Goal: Submit feedback/report problem: Submit feedback/report problem

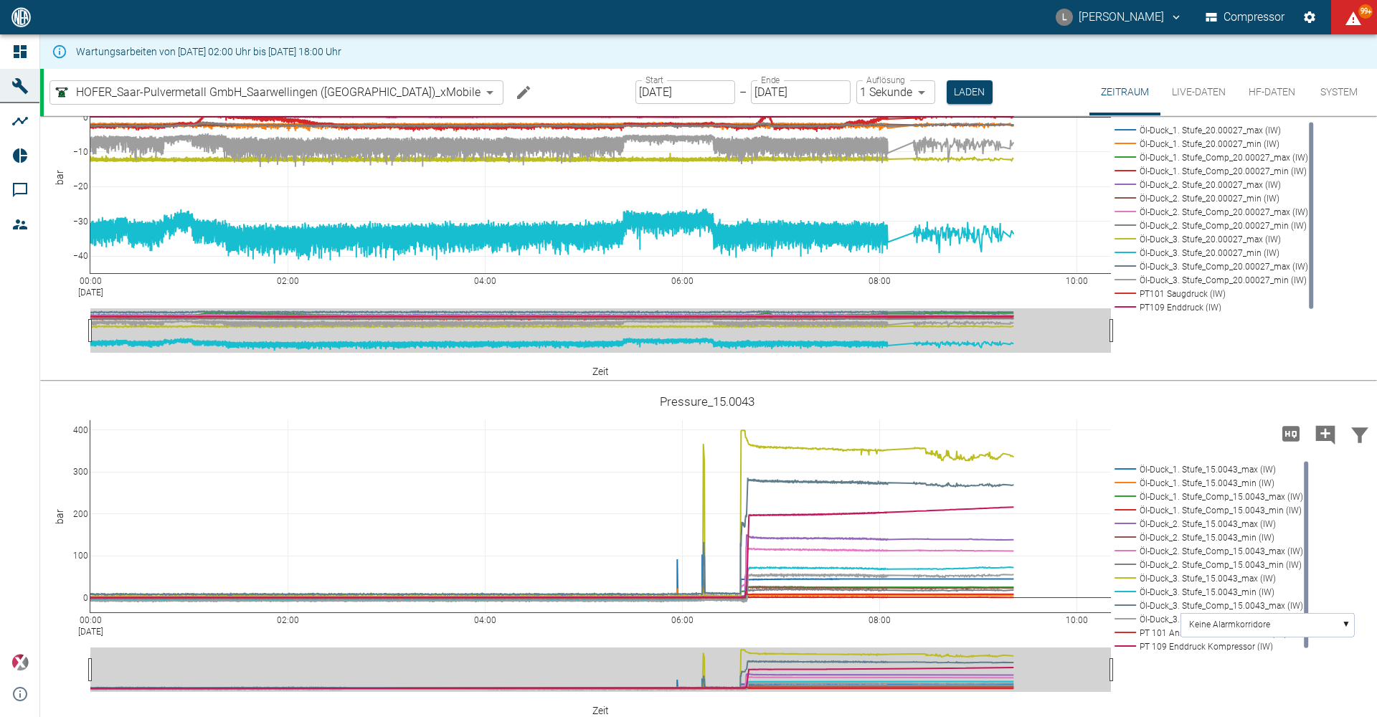
scroll to position [1436, 0]
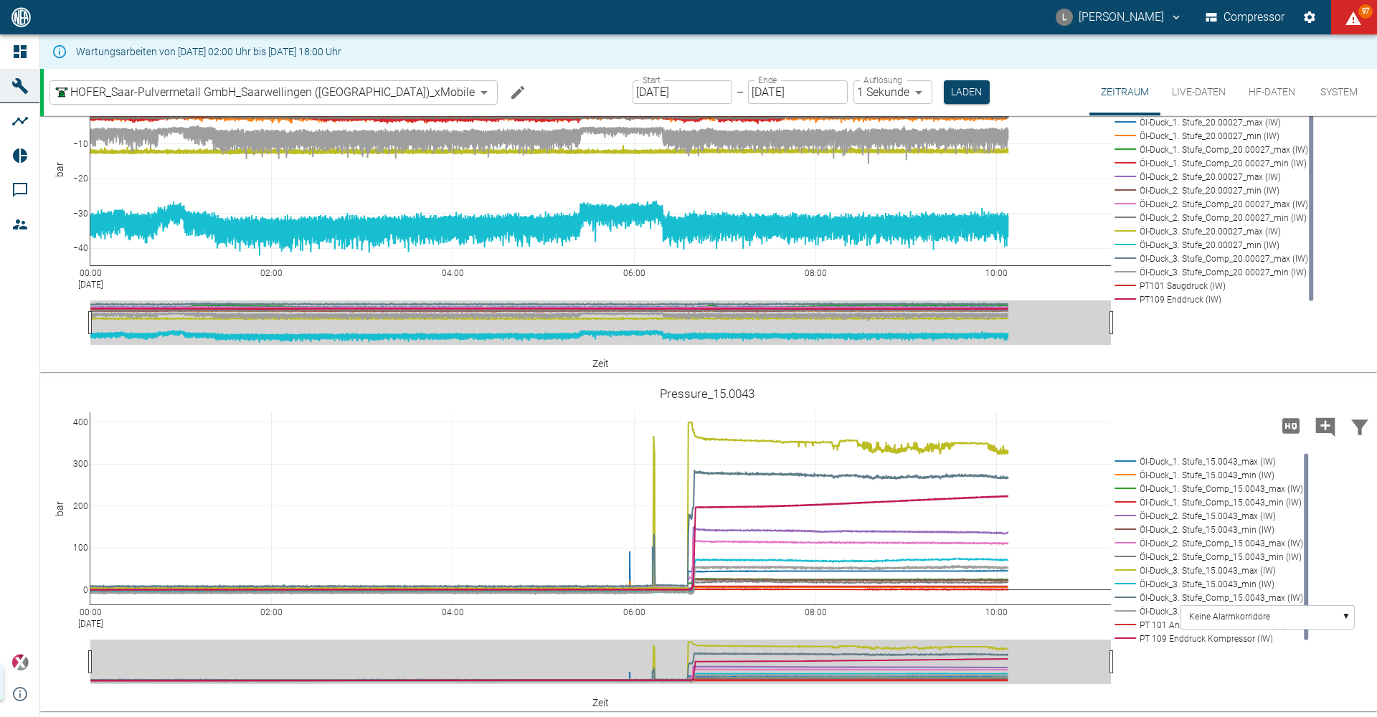
scroll to position [1436, 0]
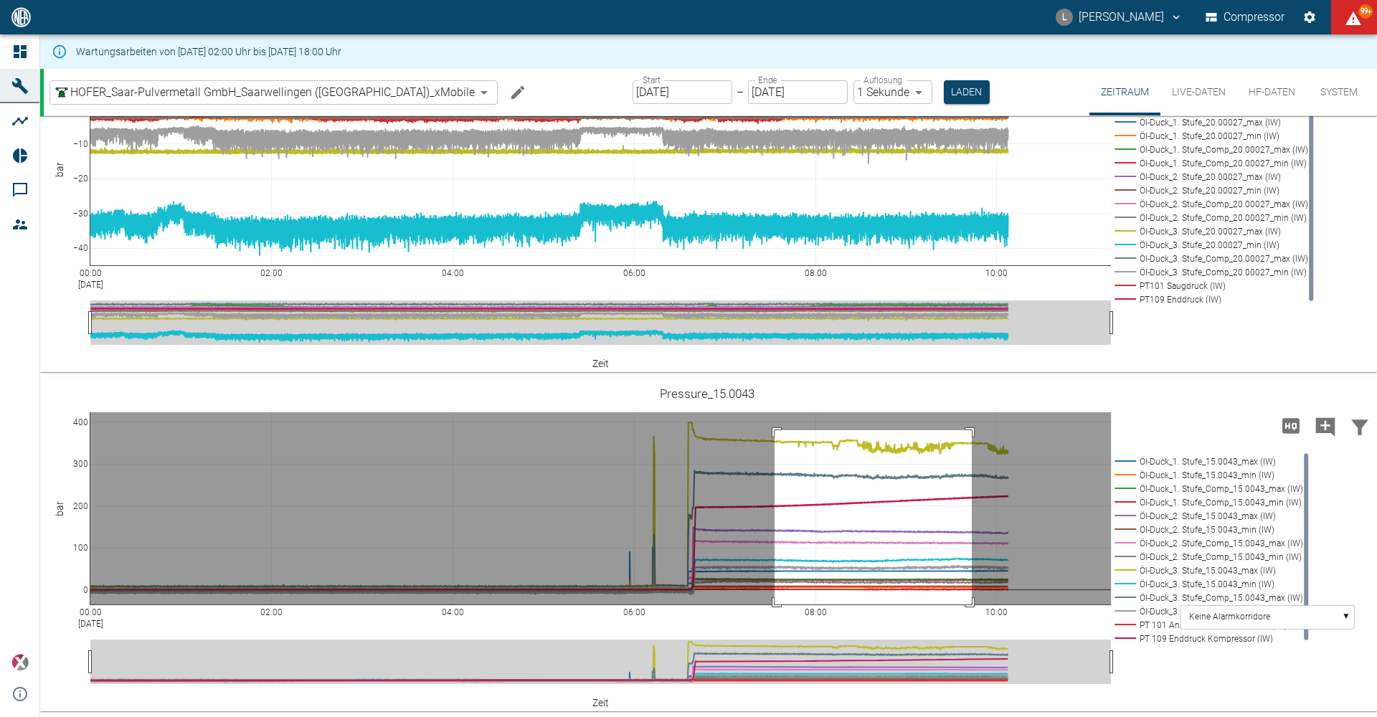
drag, startPoint x: 775, startPoint y: 430, endPoint x: 972, endPoint y: 608, distance: 265.6
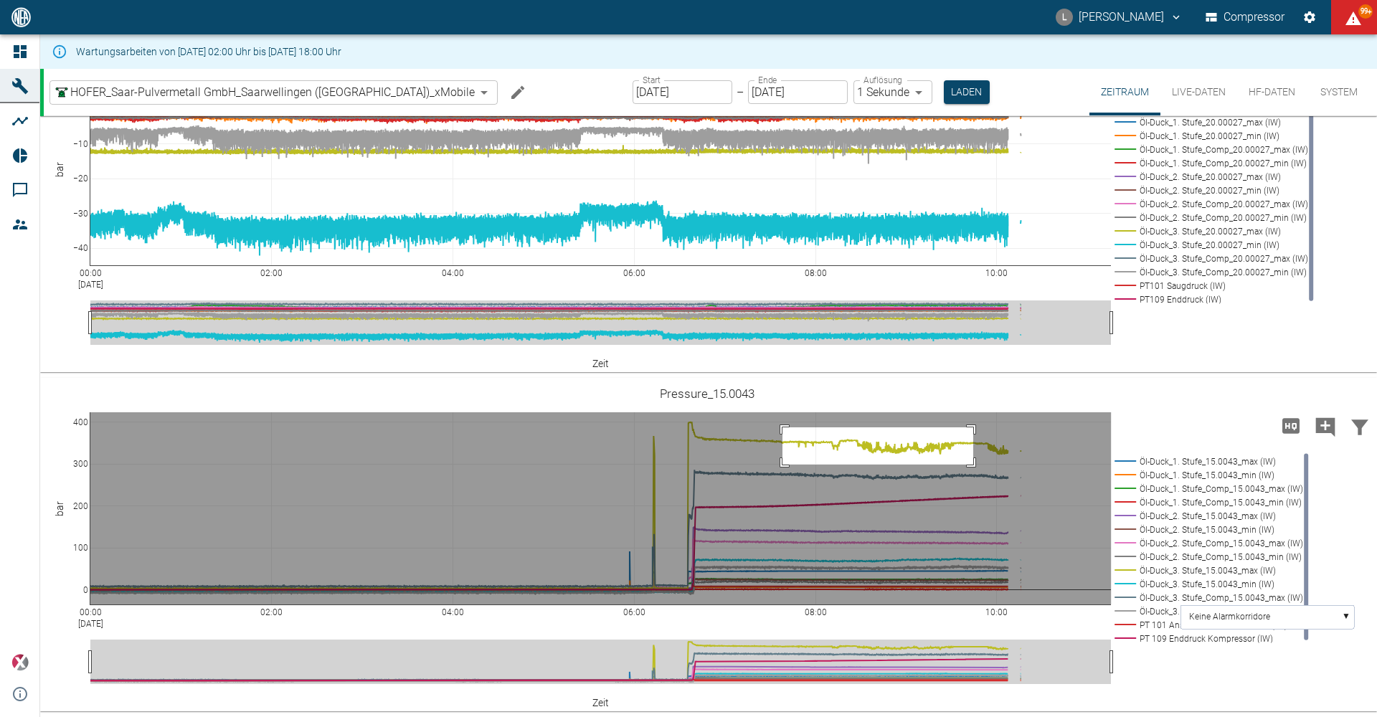
drag, startPoint x: 783, startPoint y: 428, endPoint x: 973, endPoint y: 465, distance: 194.4
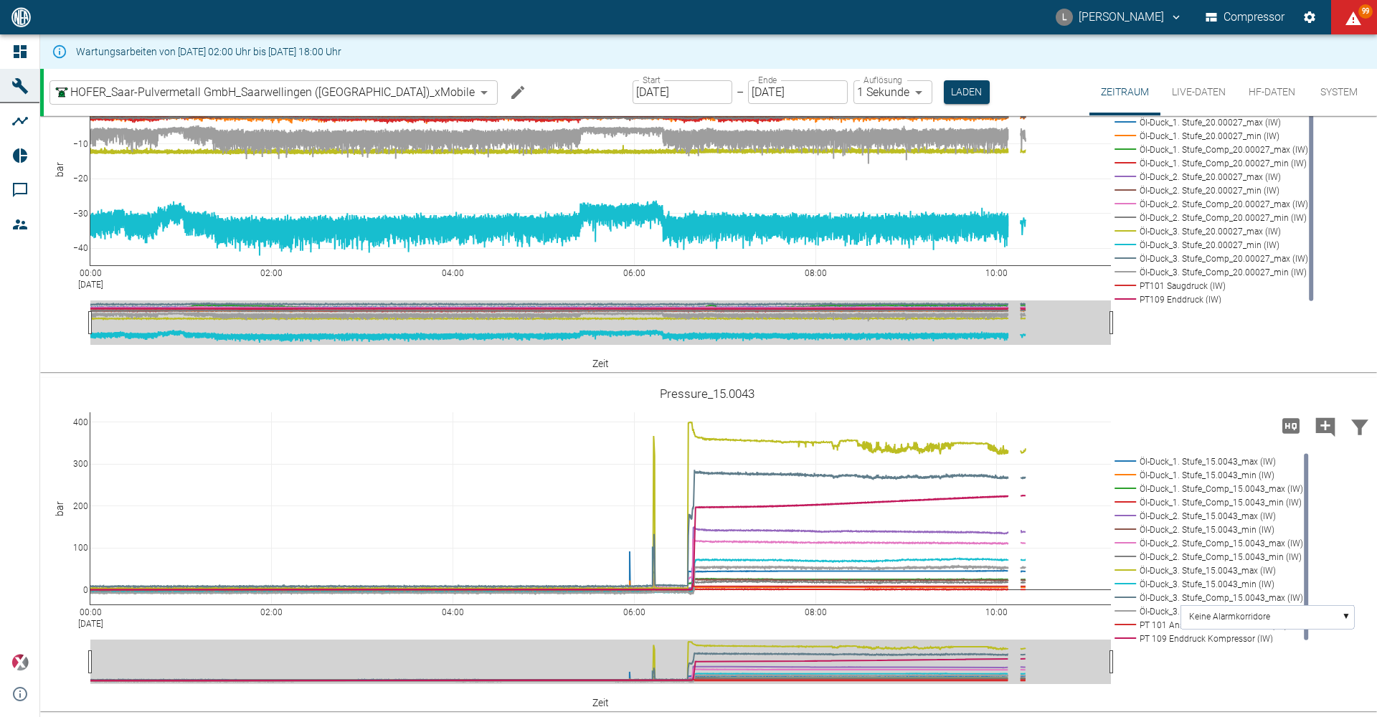
drag, startPoint x: 869, startPoint y: 40, endPoint x: 874, endPoint y: 165, distance: 124.9
click at [864, 22] on div "L Luca Corigliano Compressor 99" at bounding box center [688, 17] width 1377 height 34
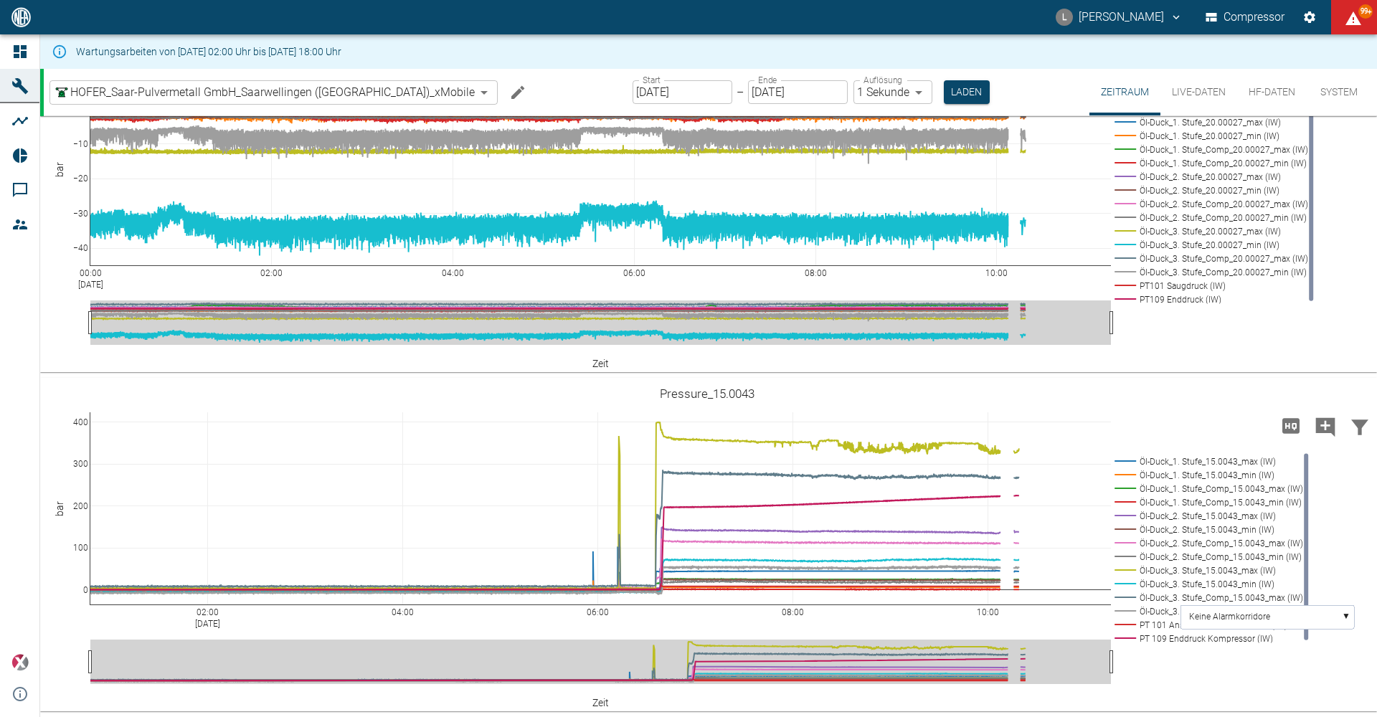
drag, startPoint x: 102, startPoint y: 617, endPoint x: 39, endPoint y: 618, distance: 62.4
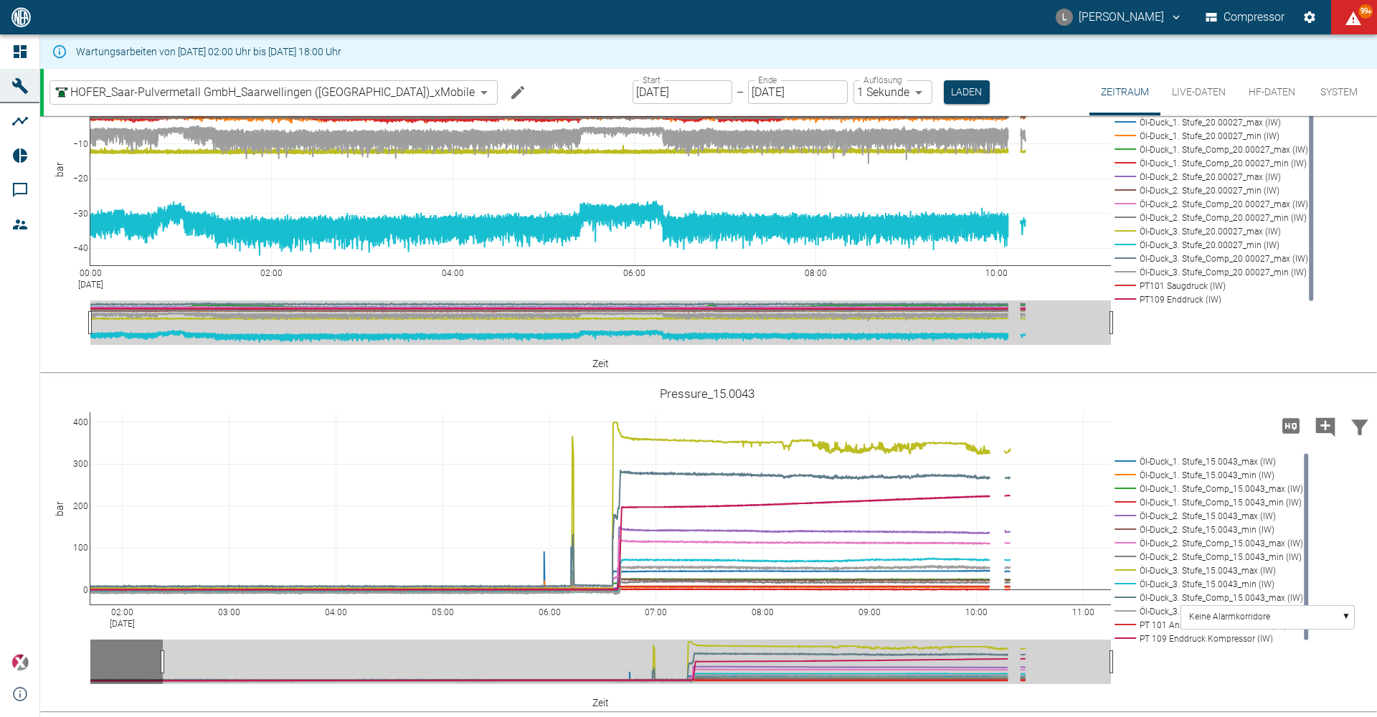
drag, startPoint x: 110, startPoint y: 613, endPoint x: 26, endPoint y: 615, distance: 84.7
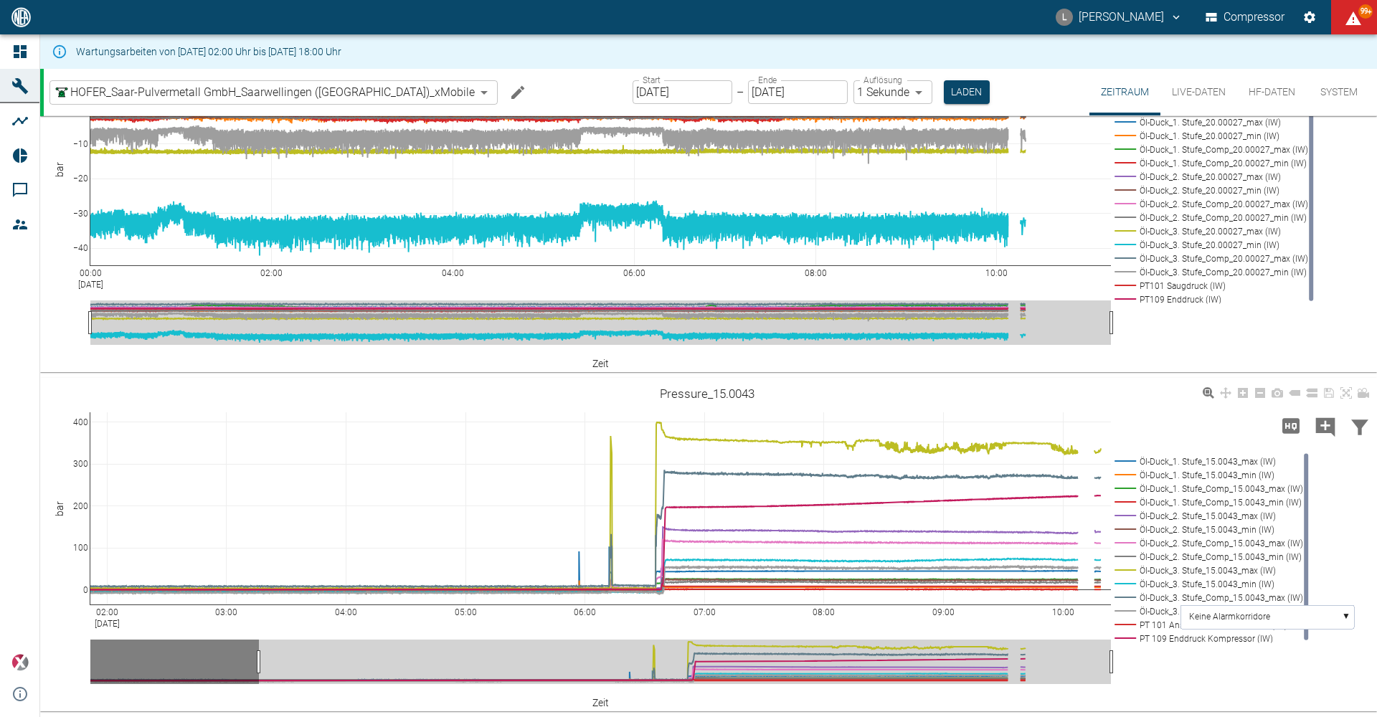
drag, startPoint x: 1103, startPoint y: 615, endPoint x: 703, endPoint y: 643, distance: 401.2
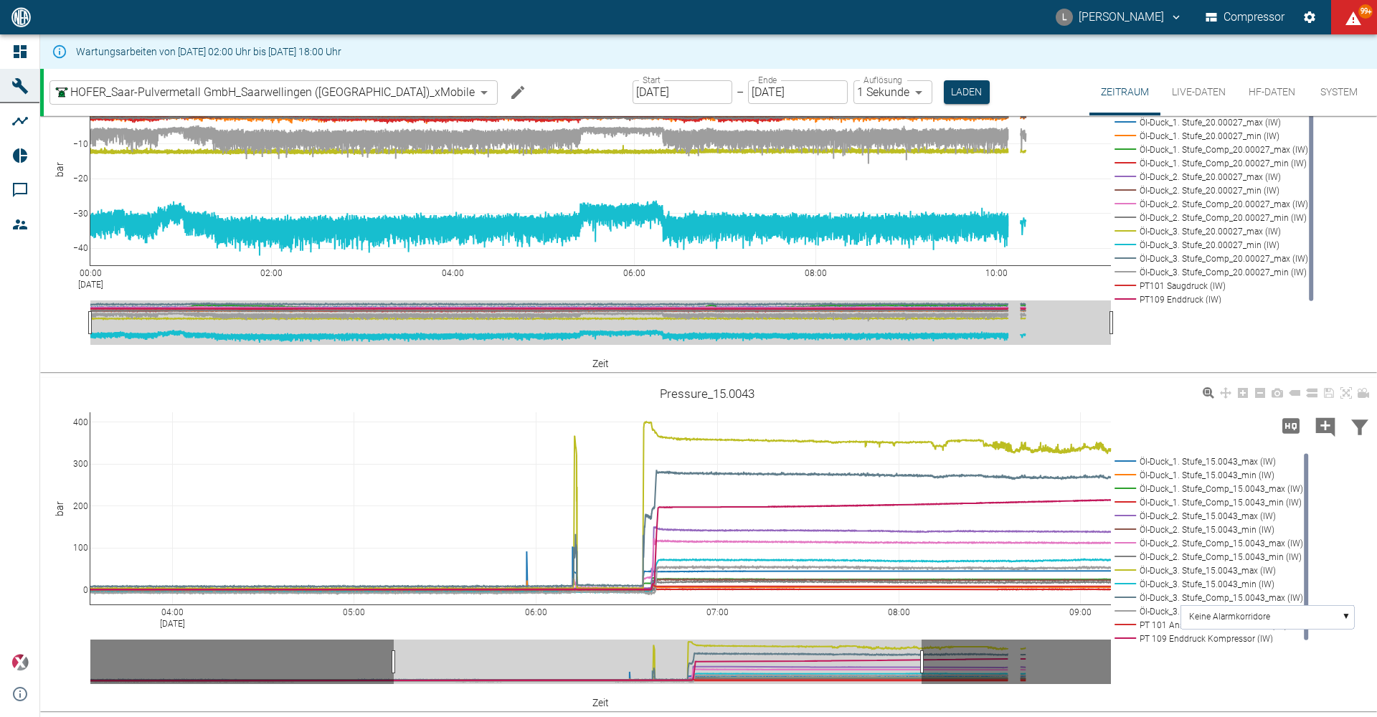
drag, startPoint x: 98, startPoint y: 612, endPoint x: 117, endPoint y: 618, distance: 19.7
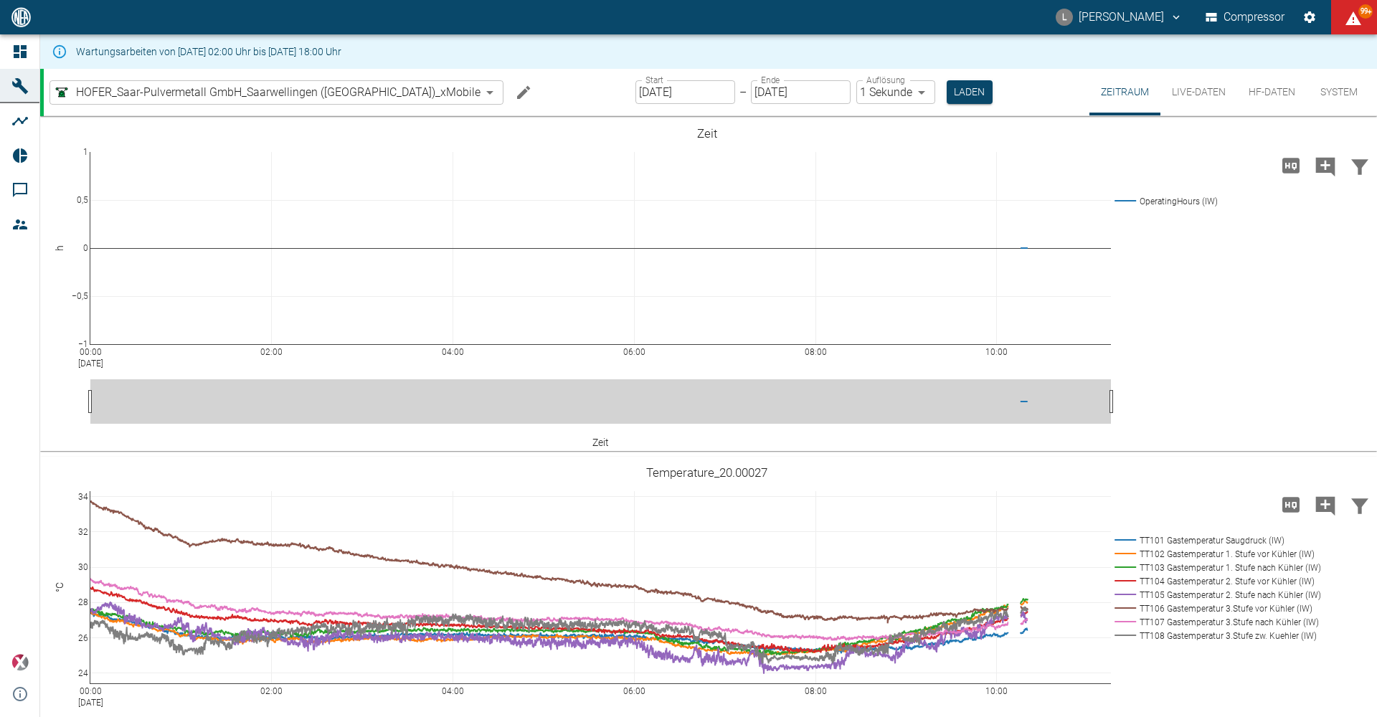
scroll to position [1436, 0]
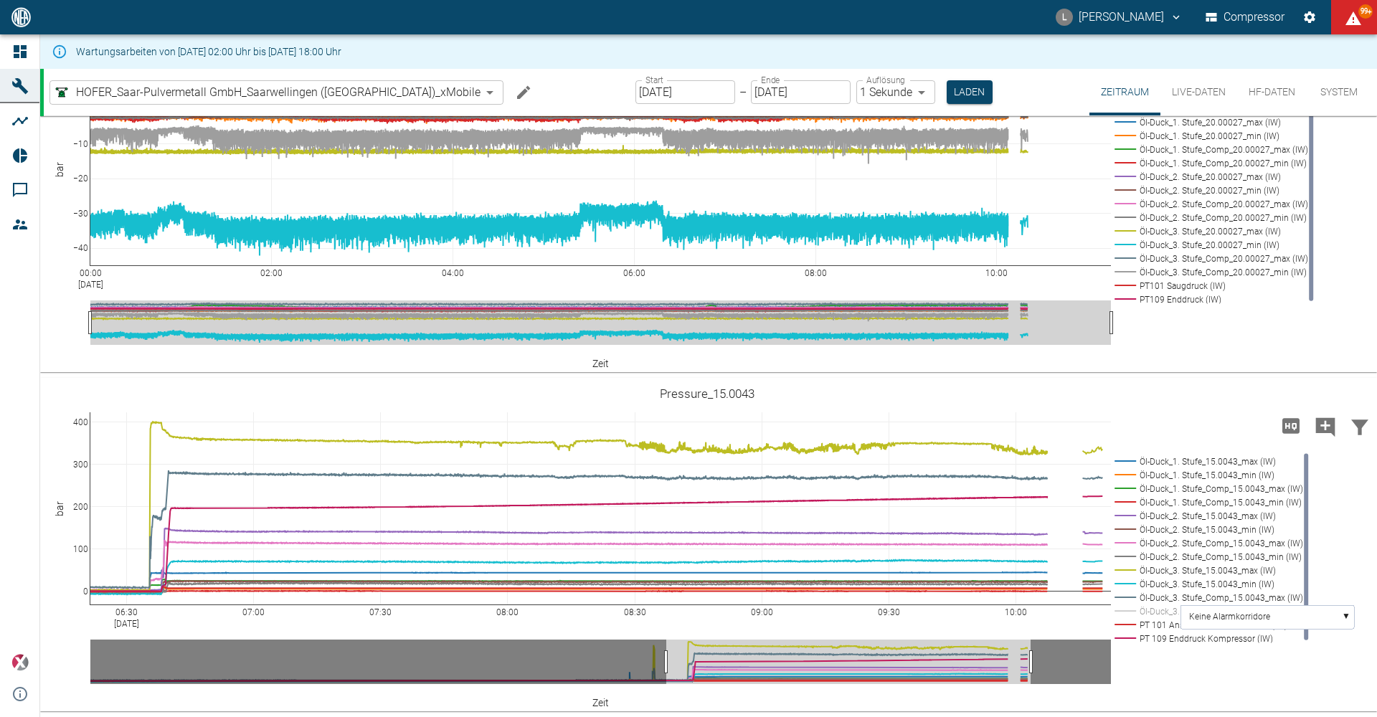
click at [636, 60] on div "Wartungsarbeiten von [DATE] 02:00 Uhr bis [DATE] 18:00 Uhr" at bounding box center [708, 51] width 1337 height 34
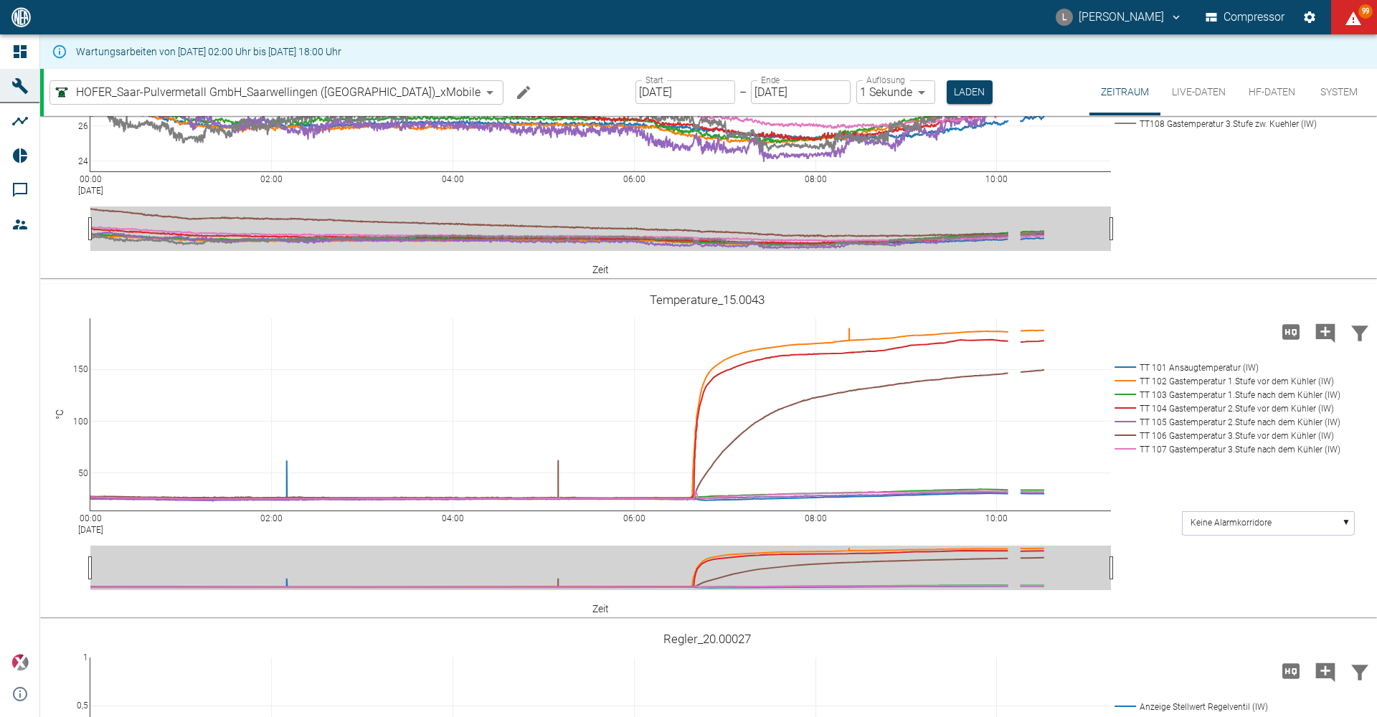
scroll to position [504, 0]
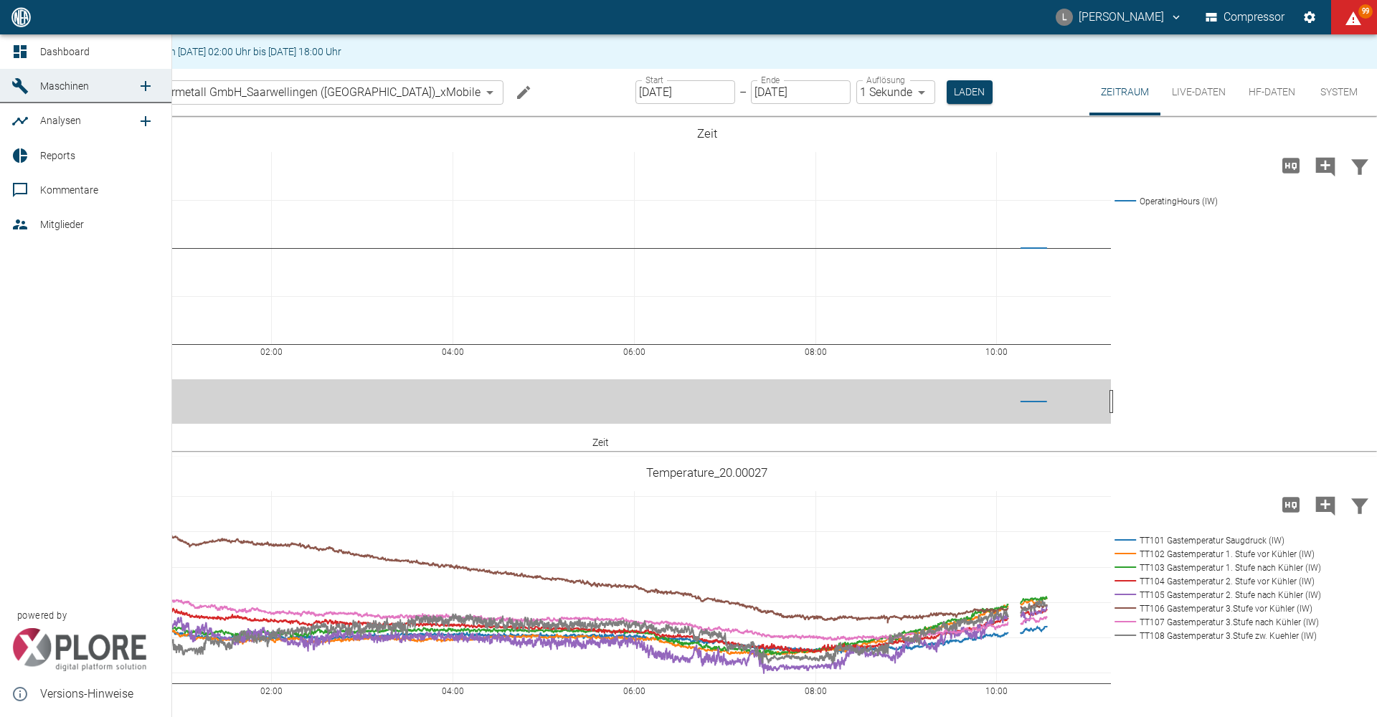
click at [4, 42] on link "Dashboard" at bounding box center [85, 51] width 171 height 34
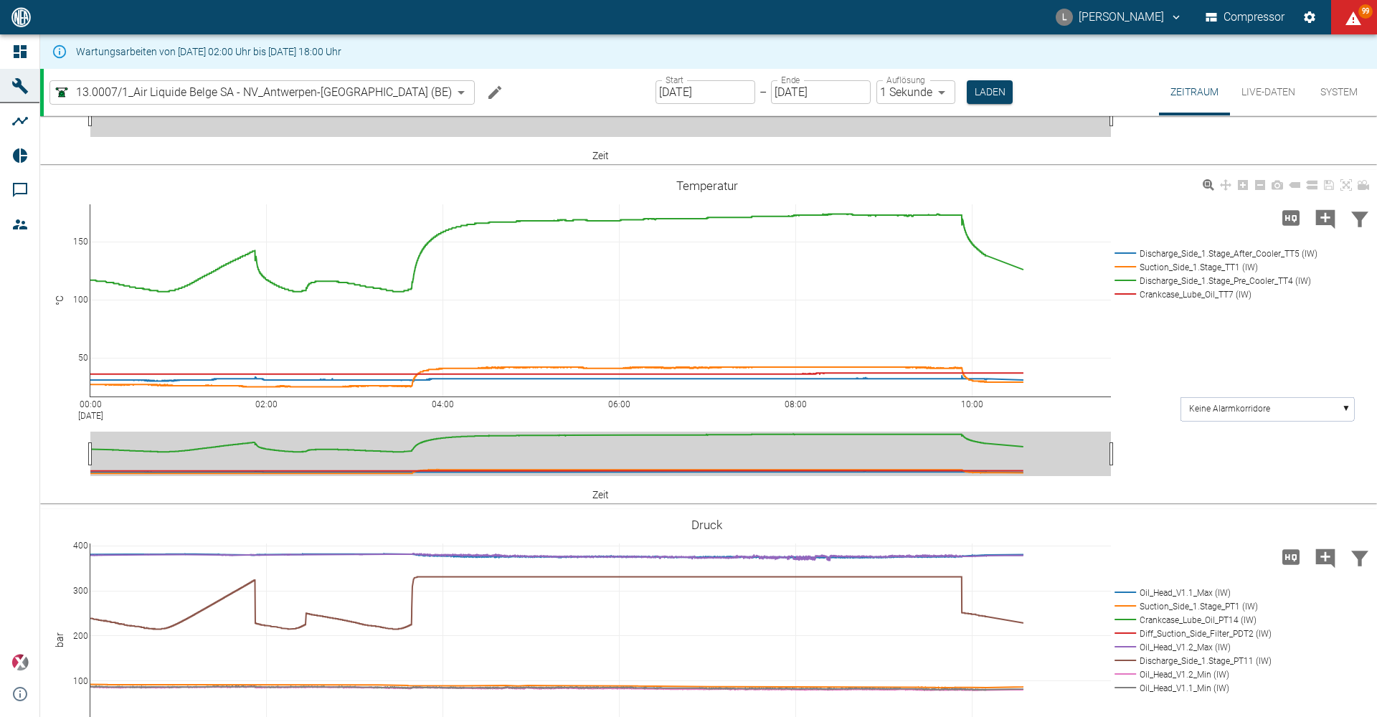
scroll to position [359, 0]
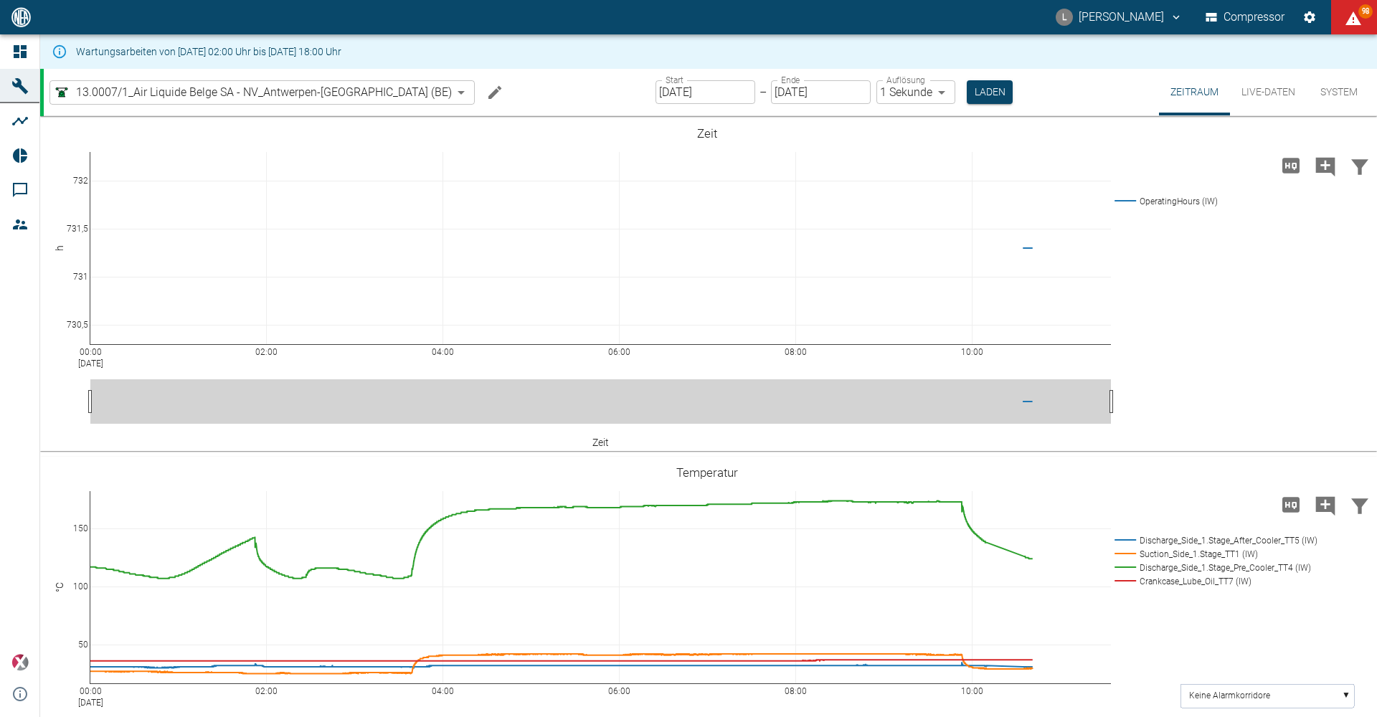
scroll to position [359, 0]
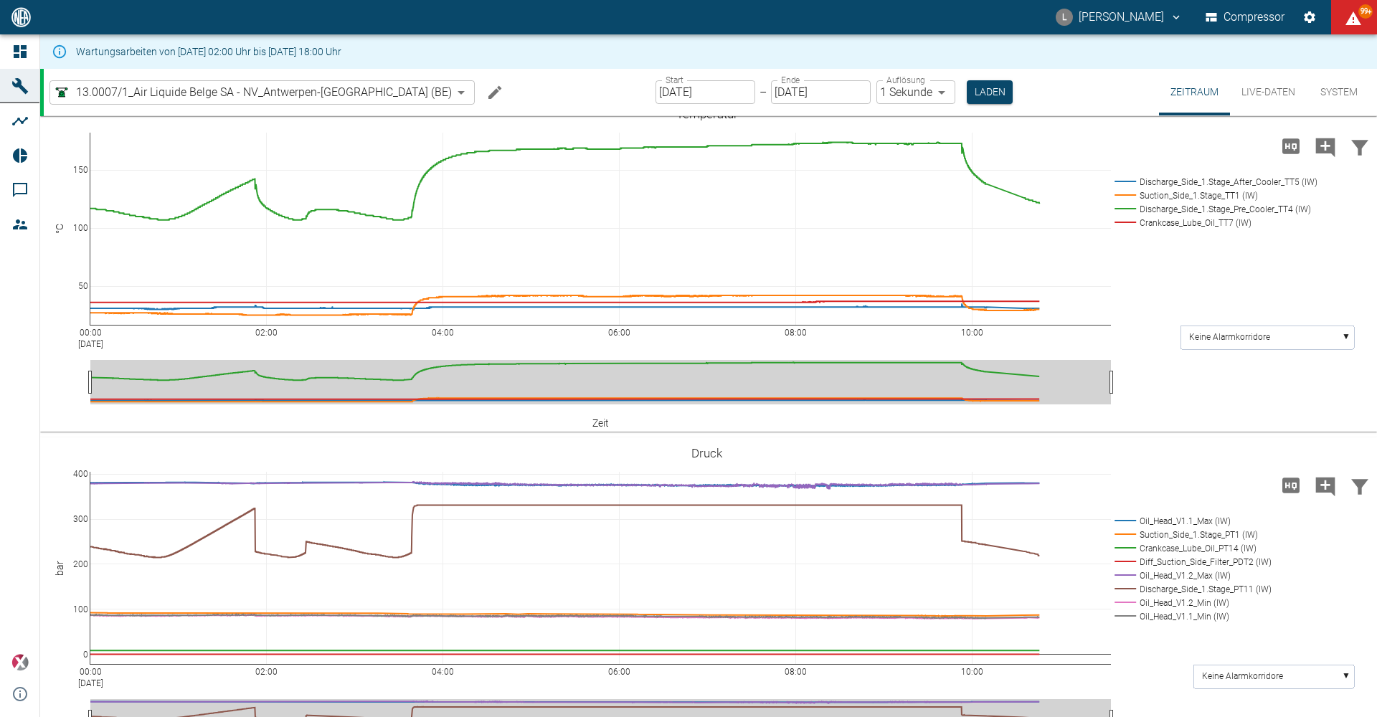
click at [344, 0] on div "L Luca Corigliano Compressor 99+" at bounding box center [688, 17] width 1377 height 34
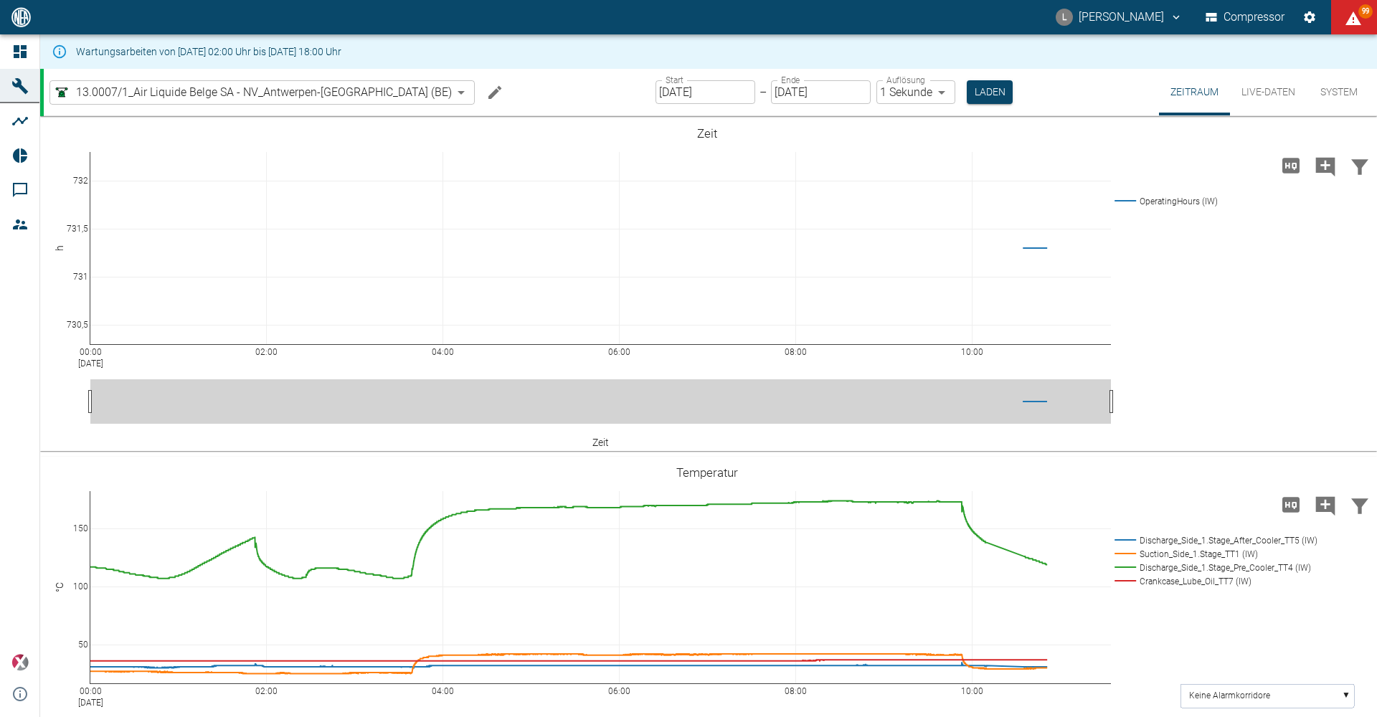
scroll to position [359, 0]
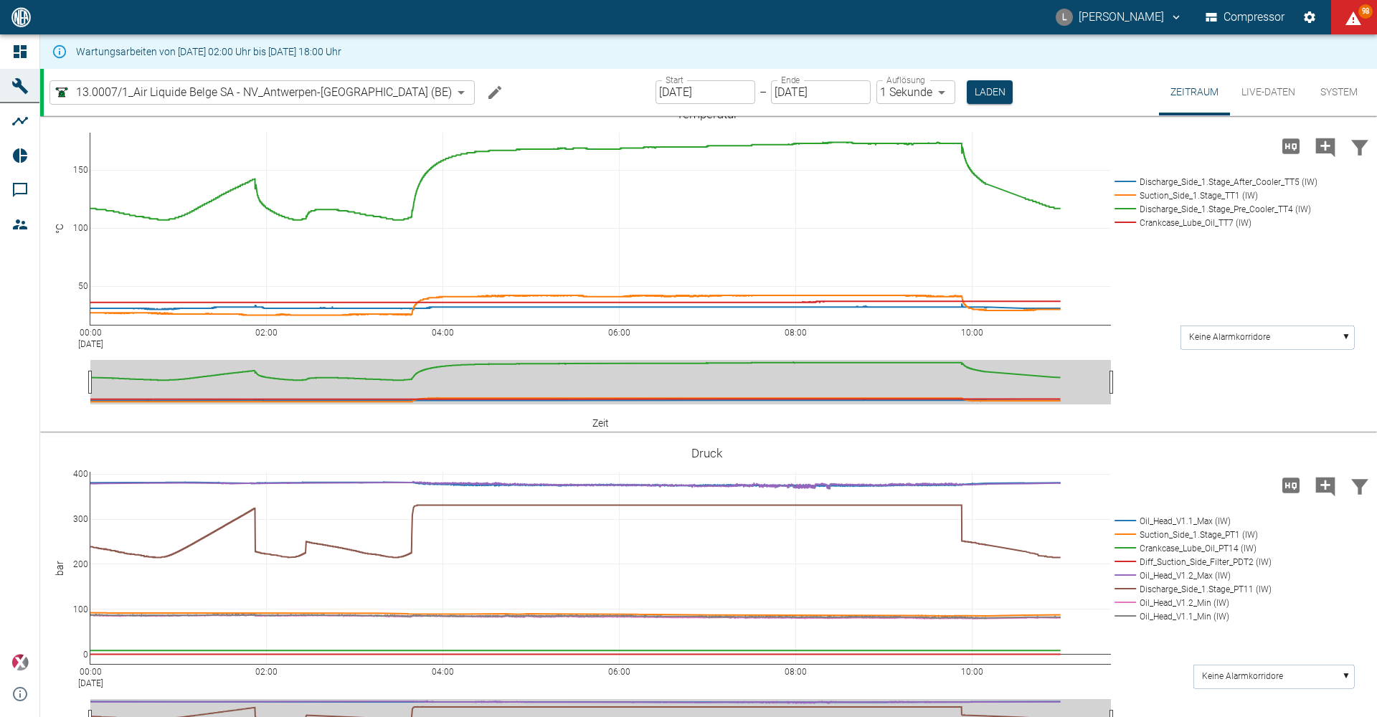
click at [537, 22] on div "L [PERSON_NAME] Compressor 98" at bounding box center [688, 17] width 1377 height 34
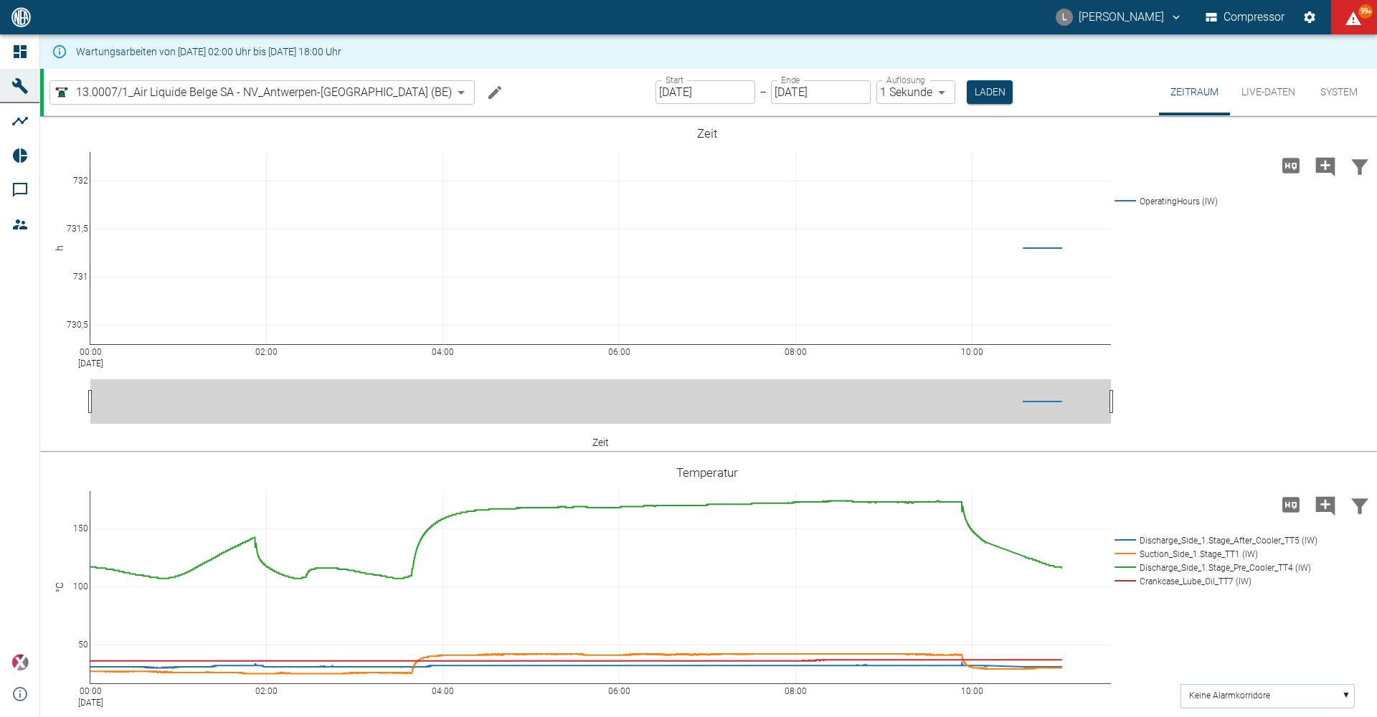
scroll to position [359, 0]
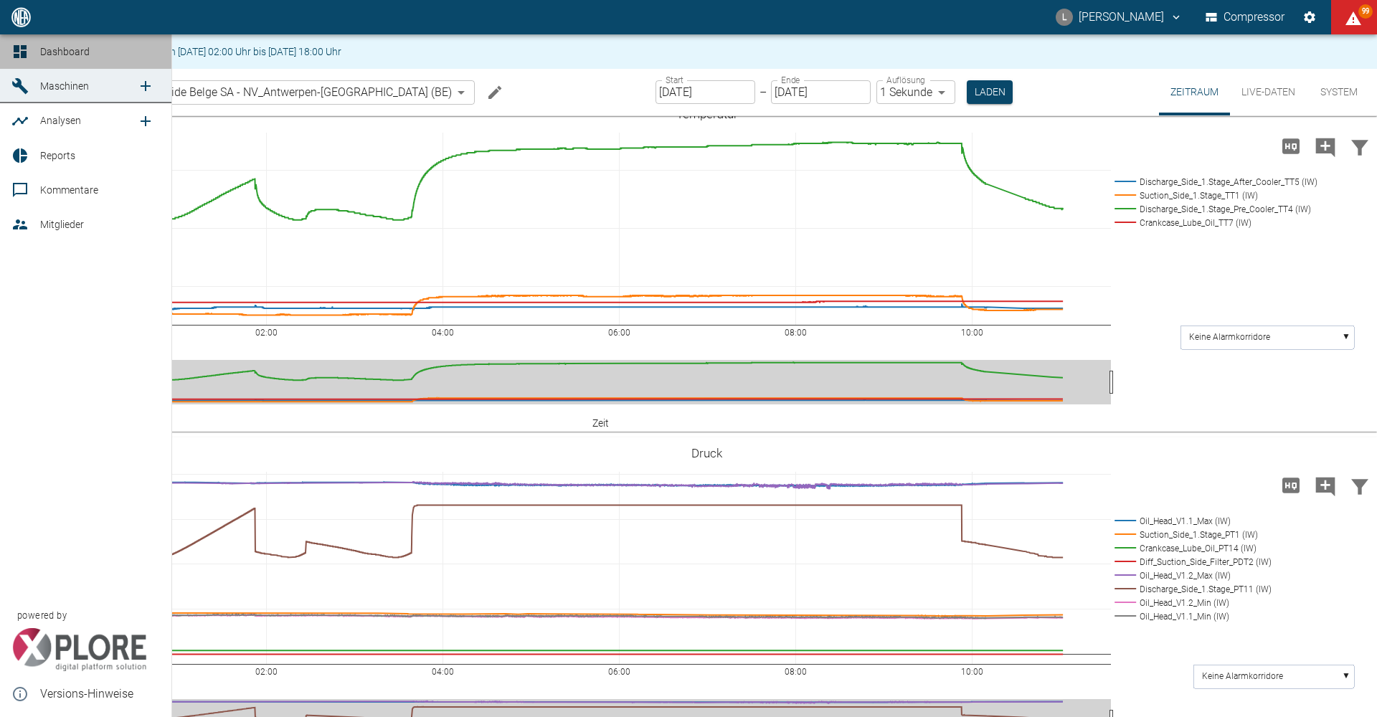
click at [24, 52] on icon at bounding box center [20, 51] width 13 height 13
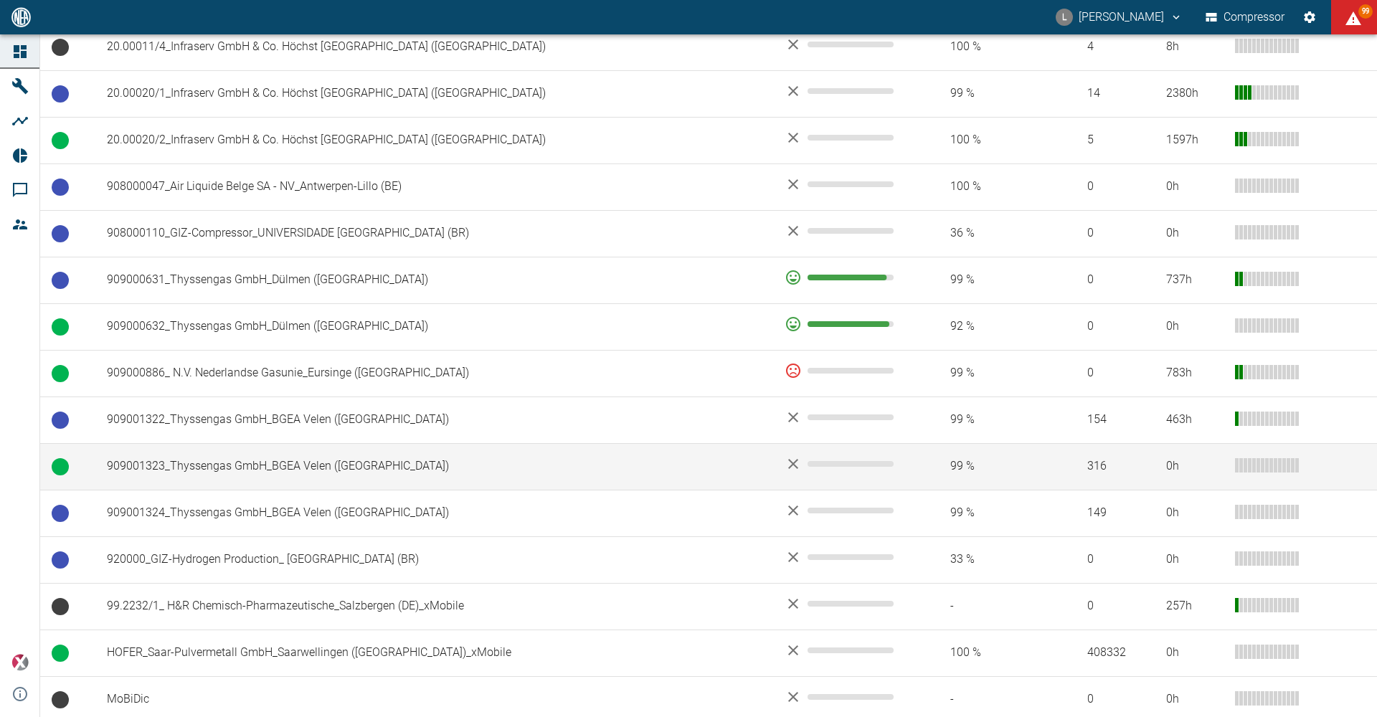
scroll to position [933, 0]
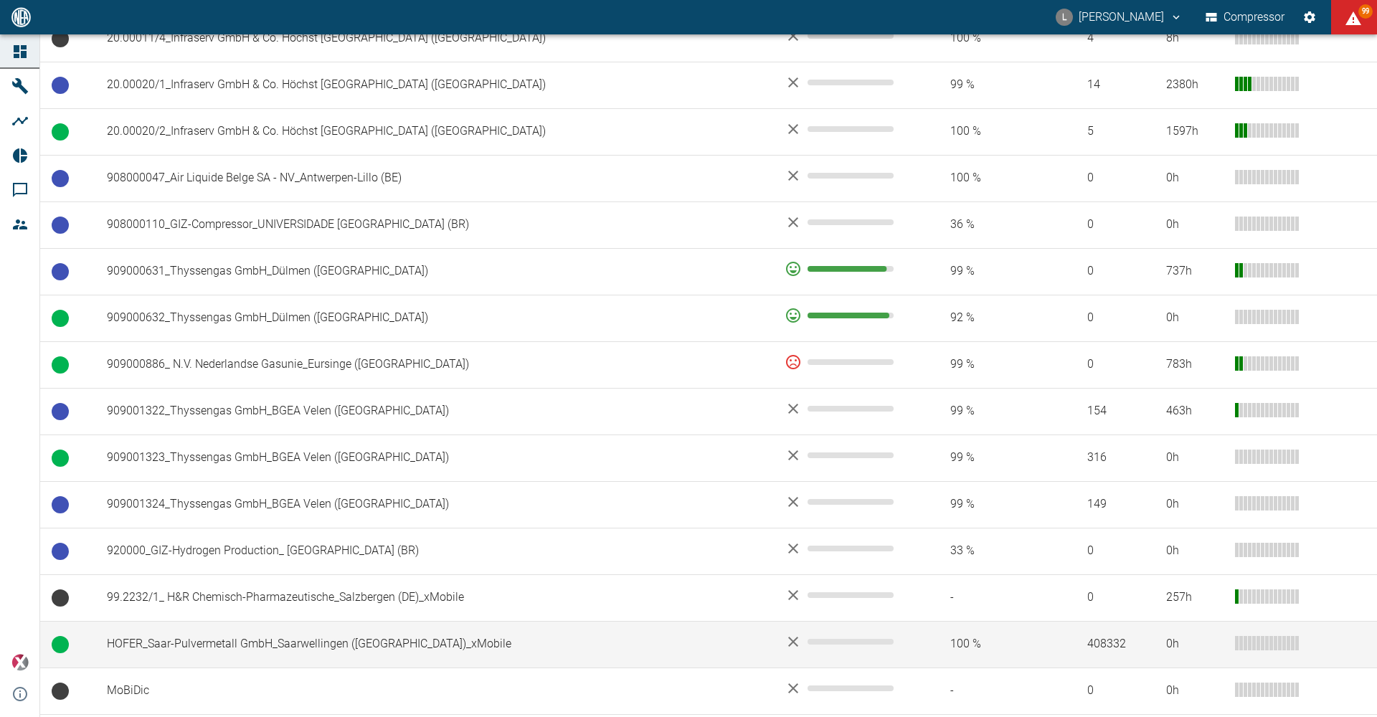
click at [258, 643] on td "HOFER_Saar-Pulvermetall GmbH_Saarwellingen ([GEOGRAPHIC_DATA])_xMobile" at bounding box center [434, 644] width 678 height 47
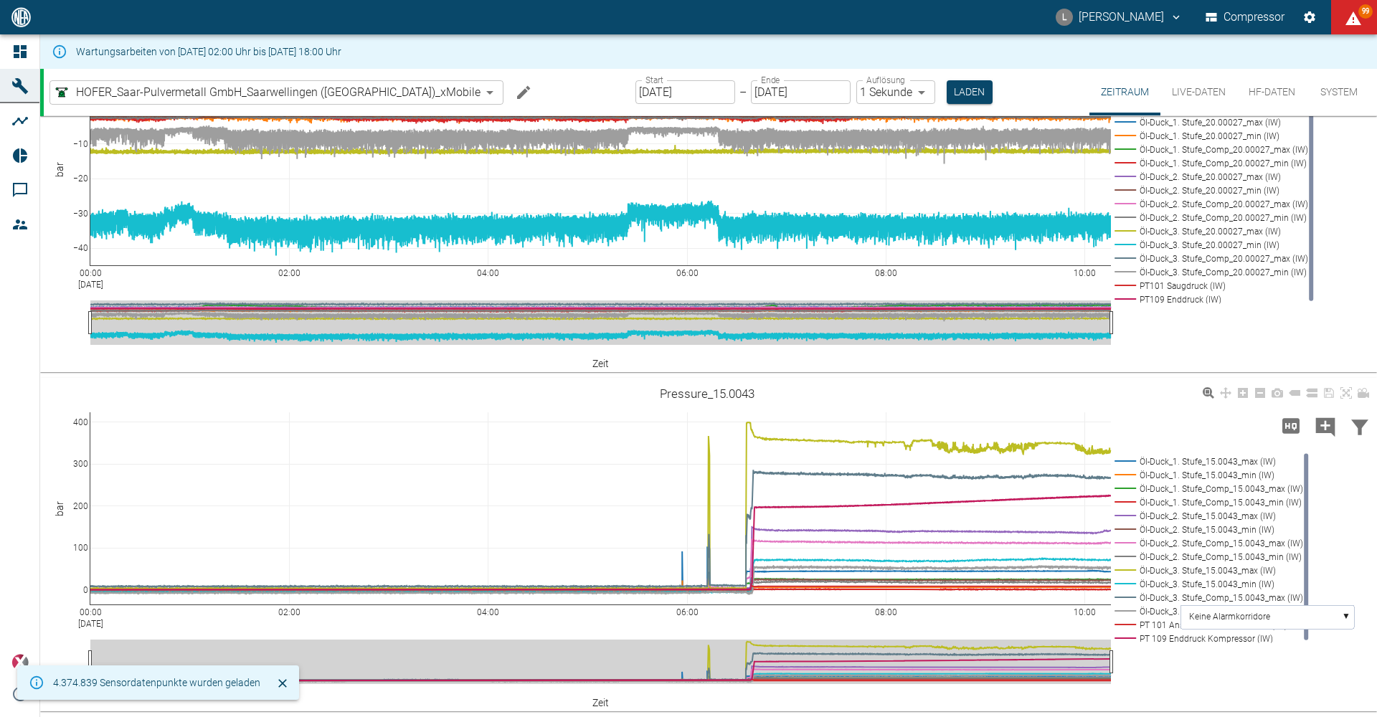
scroll to position [1076, 0]
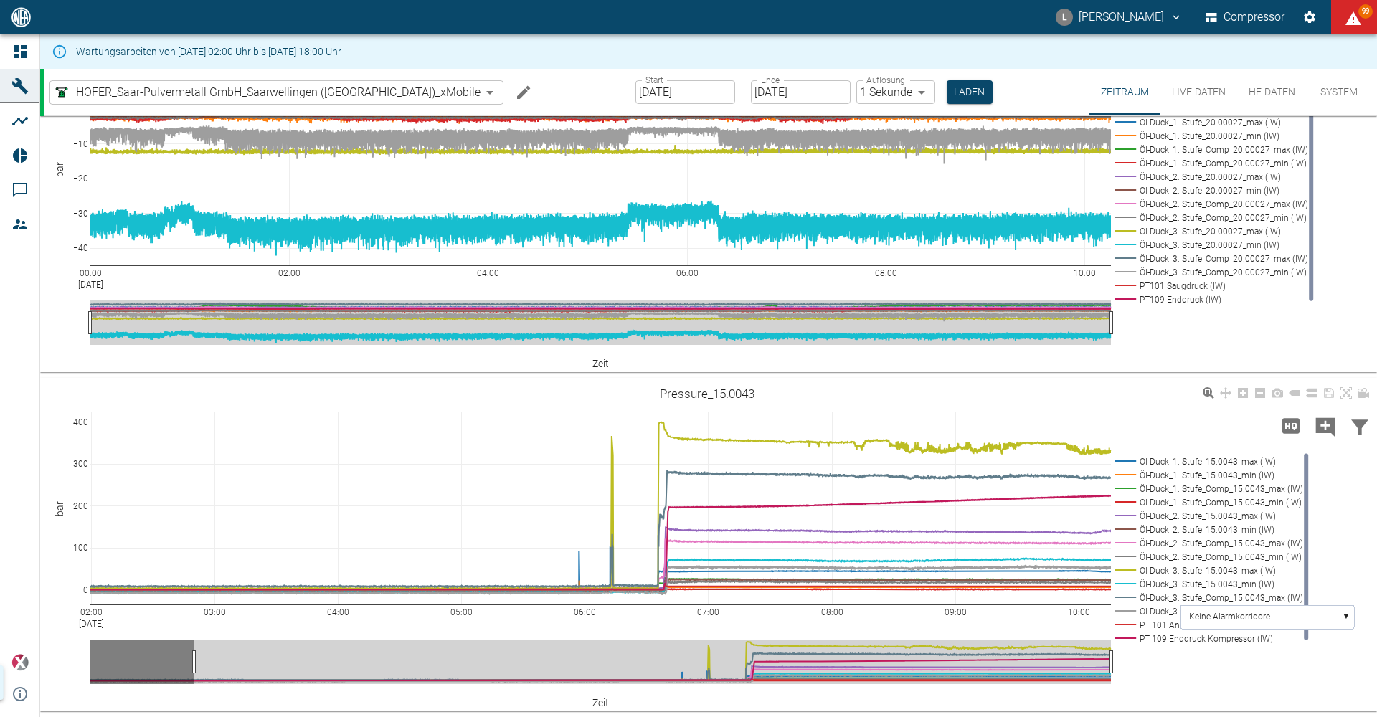
drag, startPoint x: 115, startPoint y: 634, endPoint x: 93, endPoint y: 636, distance: 23.1
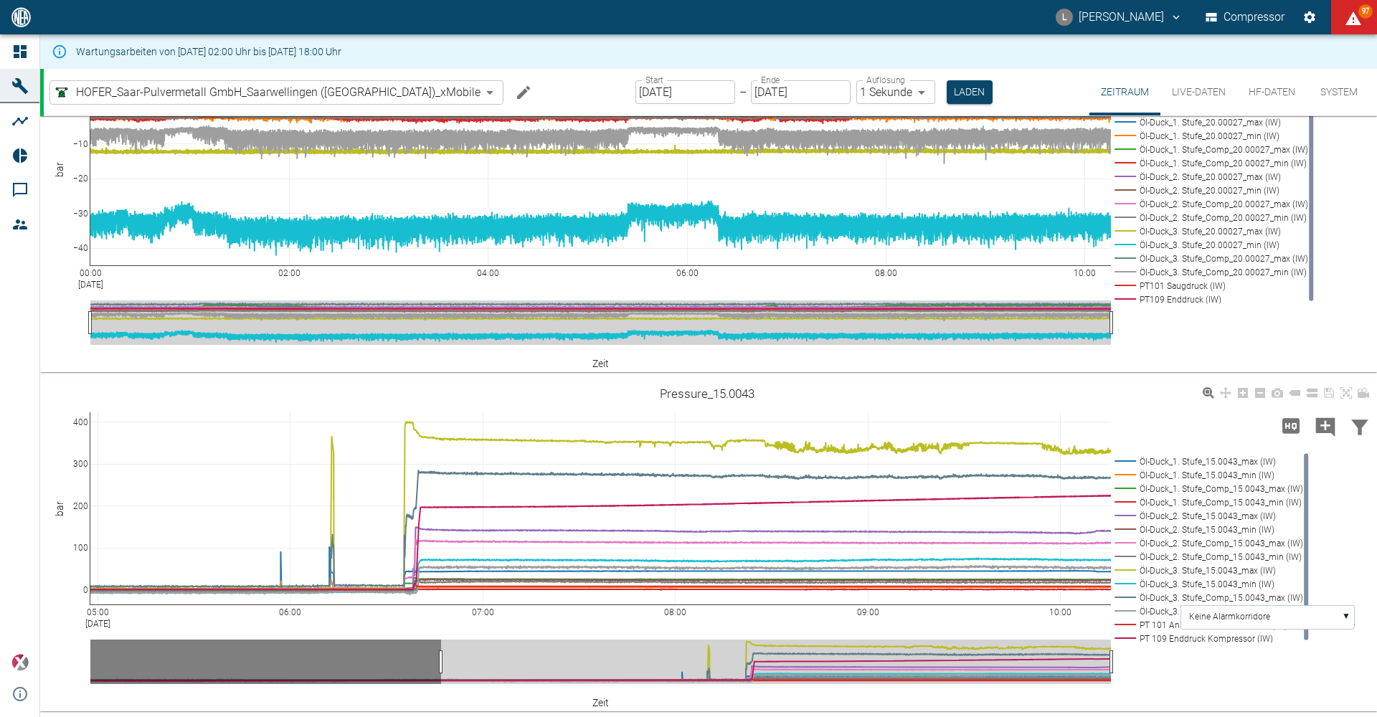
drag, startPoint x: 114, startPoint y: 638, endPoint x: 92, endPoint y: 634, distance: 22.7
click at [0, 638] on html "L Luca Corigliano Compressor 97 Dashboard Maschinen Analysen Reports Kommentare…" at bounding box center [688, 358] width 1377 height 717
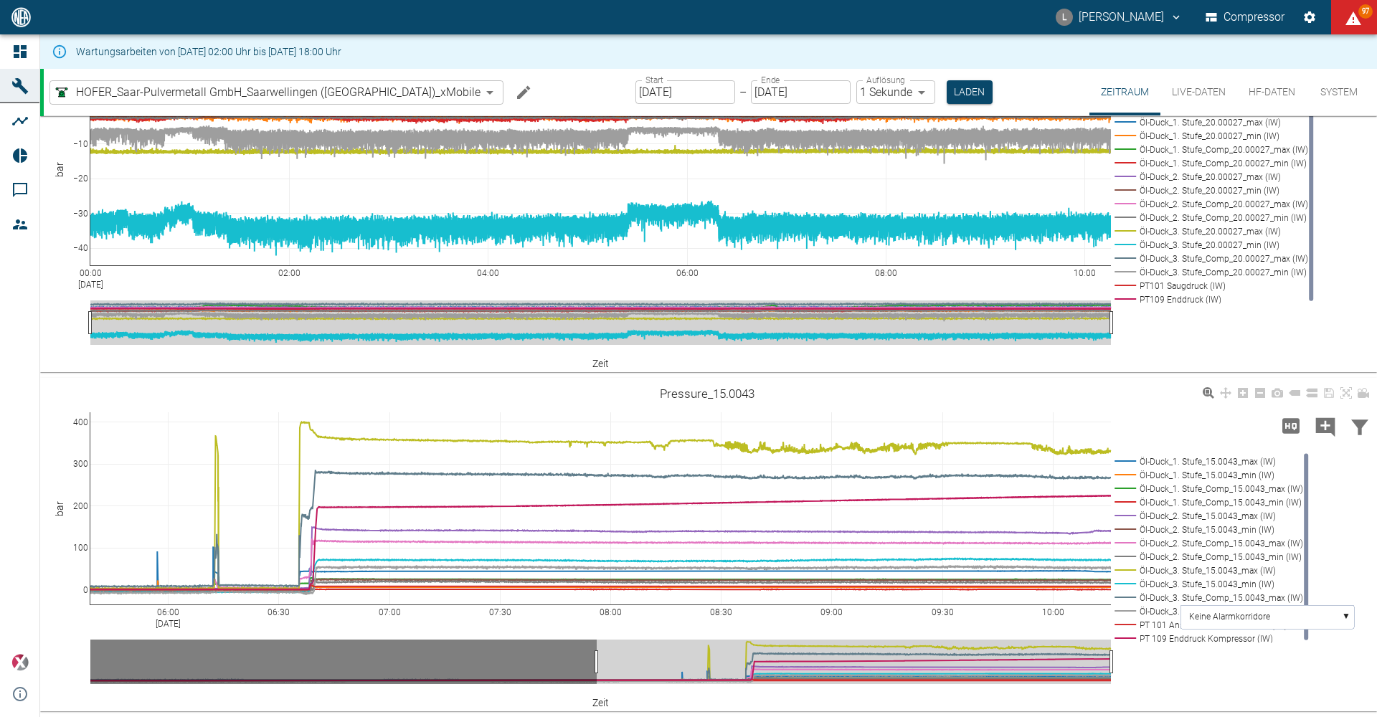
click at [0, 637] on html "L Luca Corigliano Compressor 97 Dashboard Maschinen Analysen Reports Kommentare…" at bounding box center [688, 358] width 1377 height 717
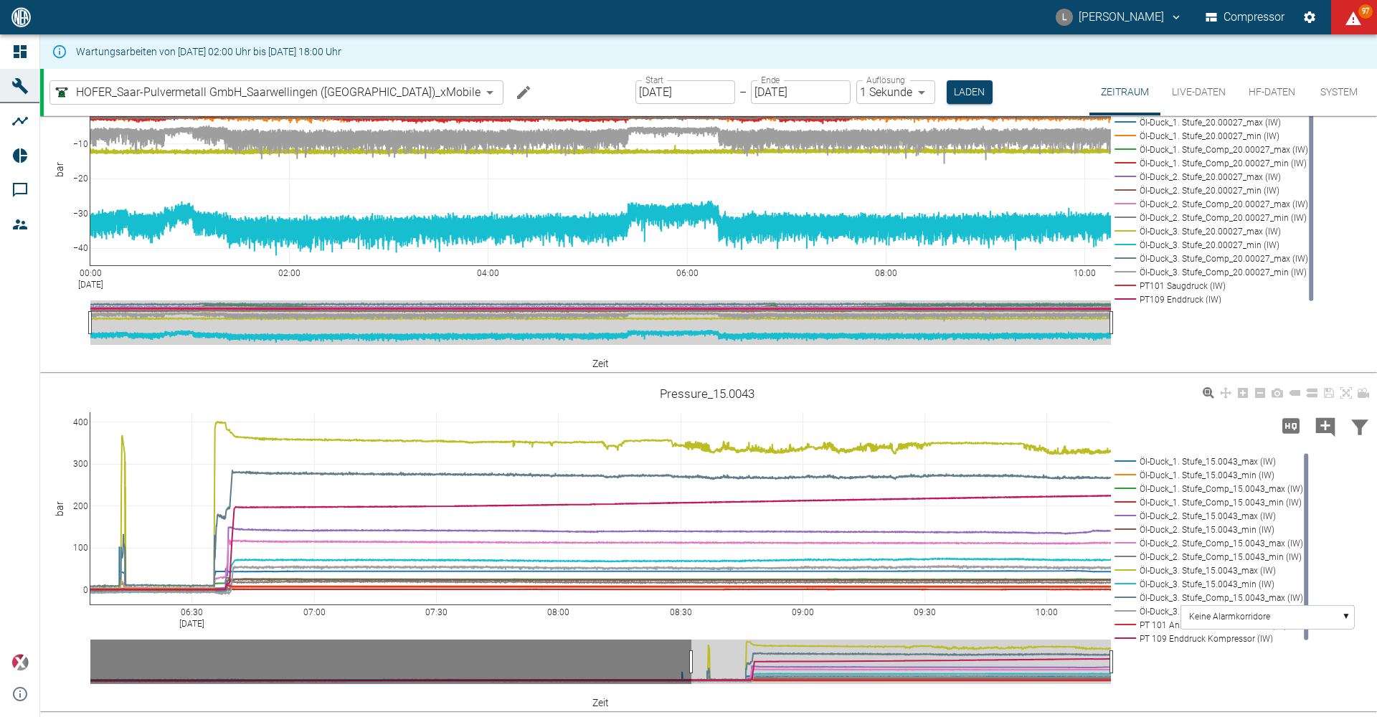
drag, startPoint x: 121, startPoint y: 632, endPoint x: 148, endPoint y: 624, distance: 27.7
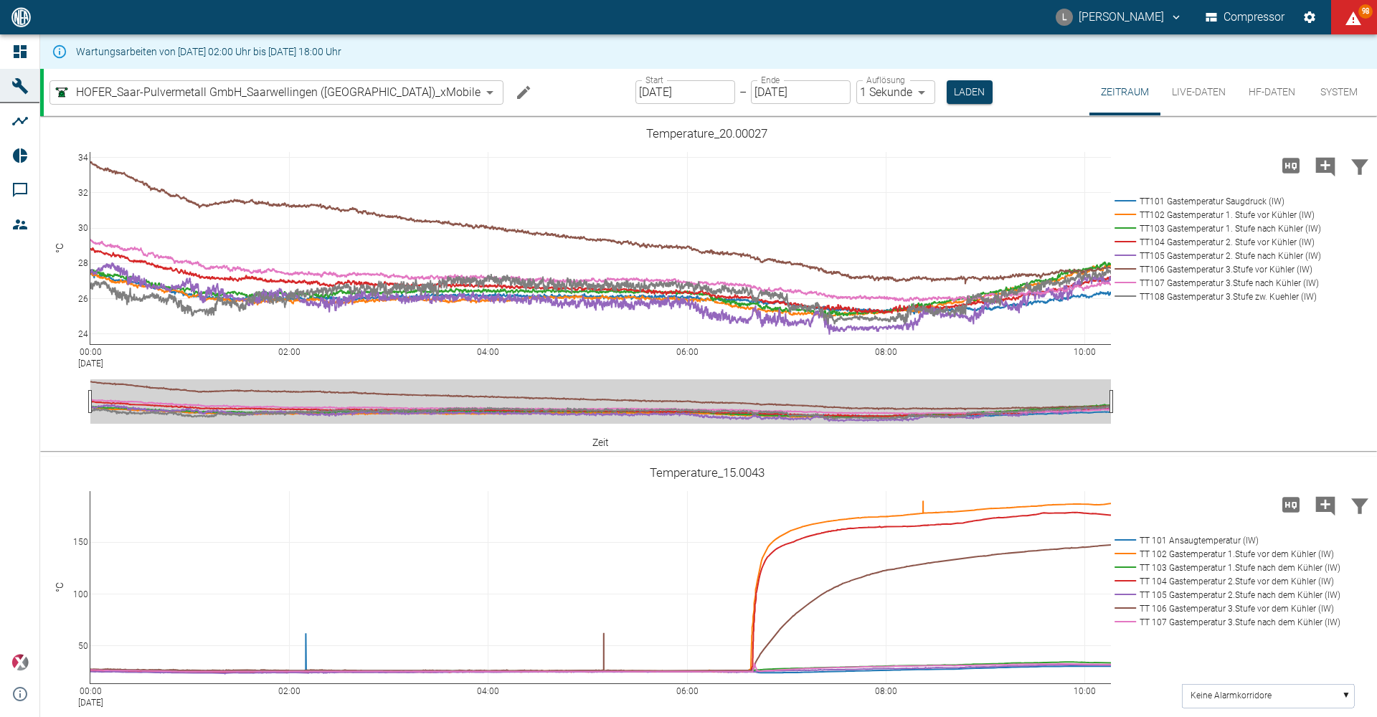
scroll to position [1076, 0]
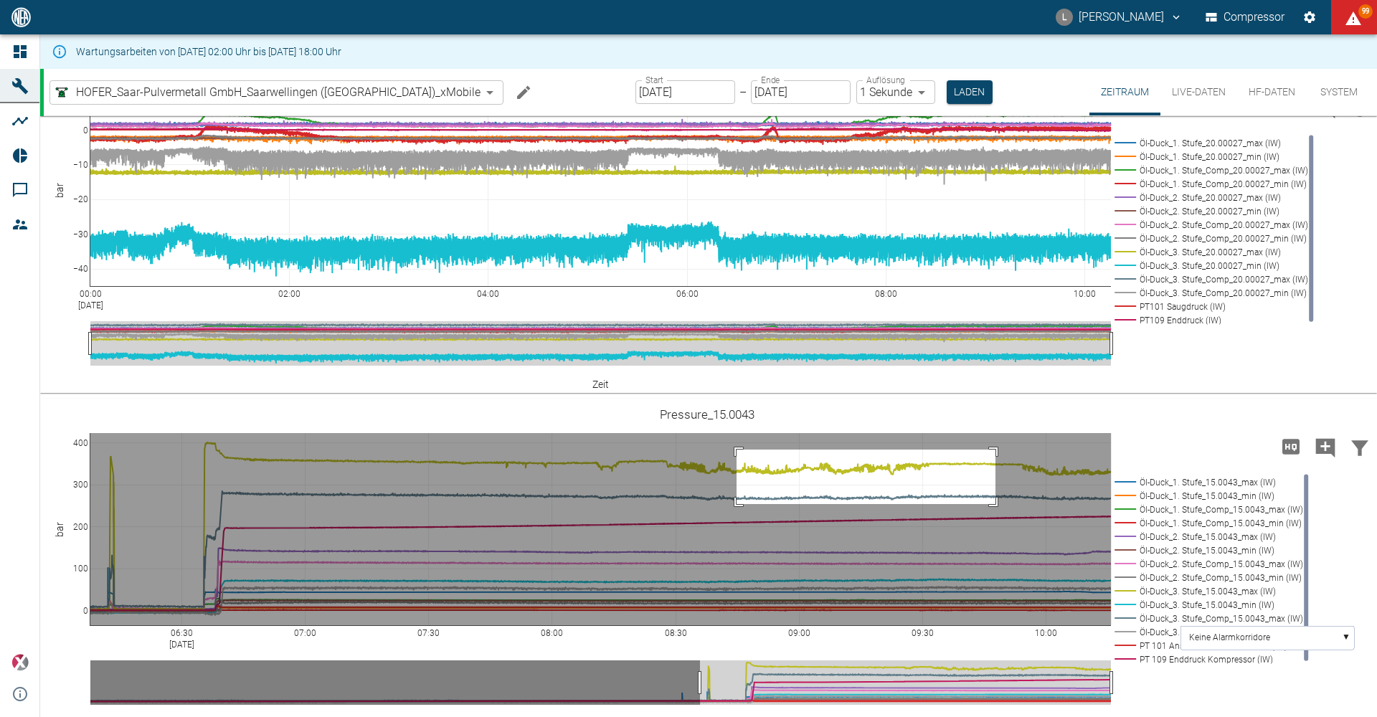
drag, startPoint x: 737, startPoint y: 450, endPoint x: 996, endPoint y: 505, distance: 264.8
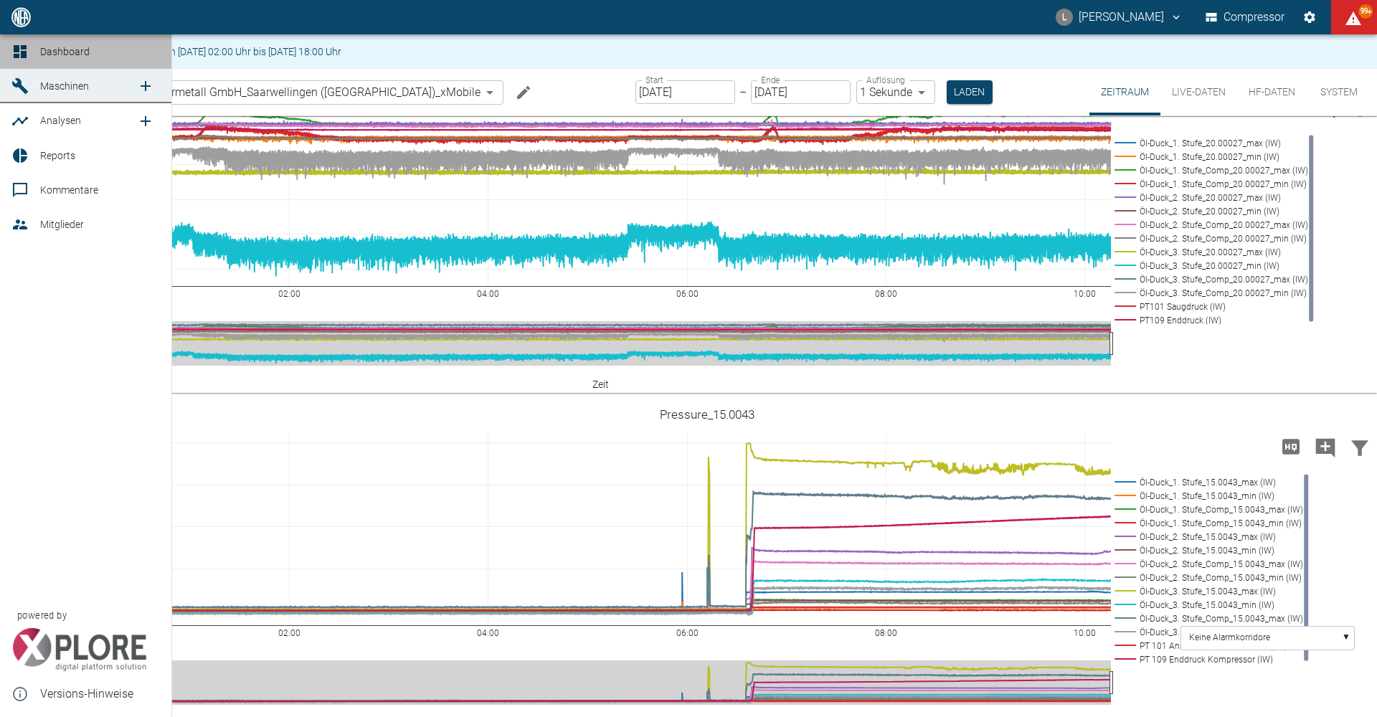
click at [17, 58] on icon at bounding box center [20, 51] width 13 height 13
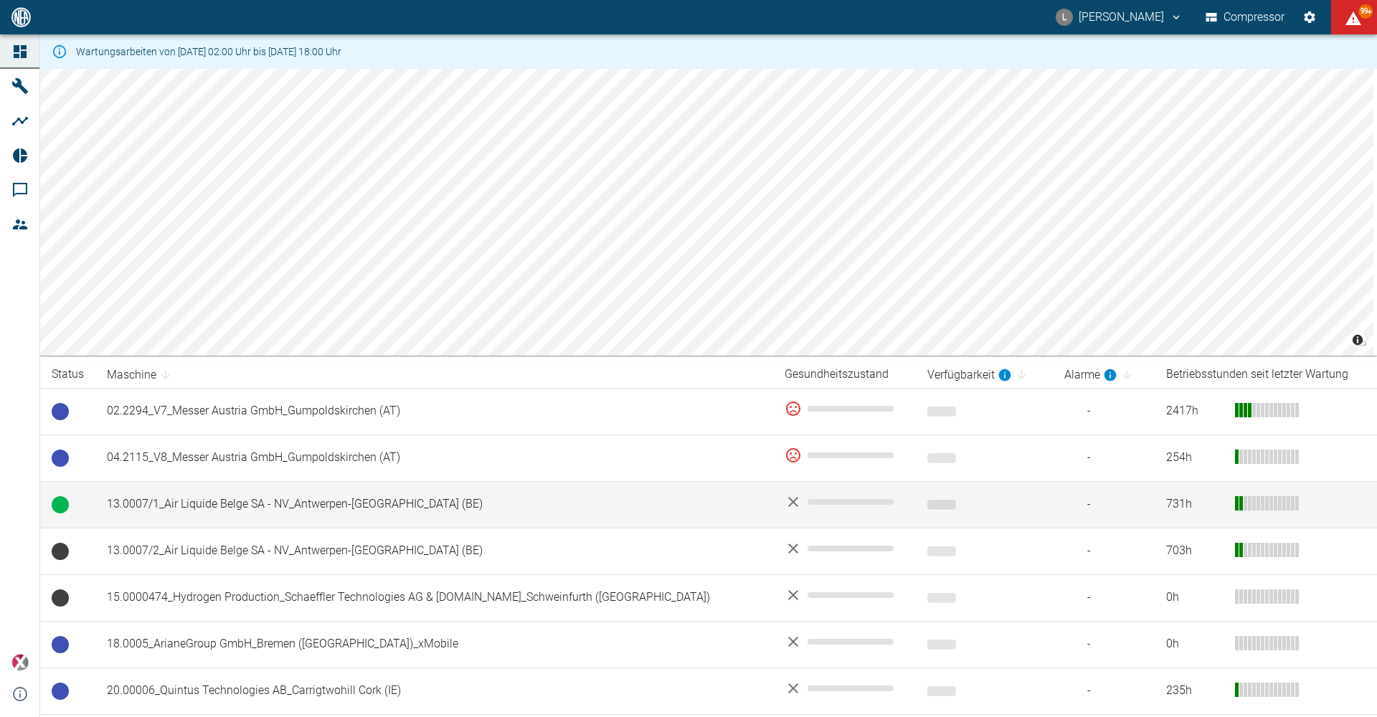
click at [159, 512] on td "13.0007/1_Air Liquide Belge SA - NV_Antwerpen-Lillo (BE)" at bounding box center [434, 504] width 678 height 47
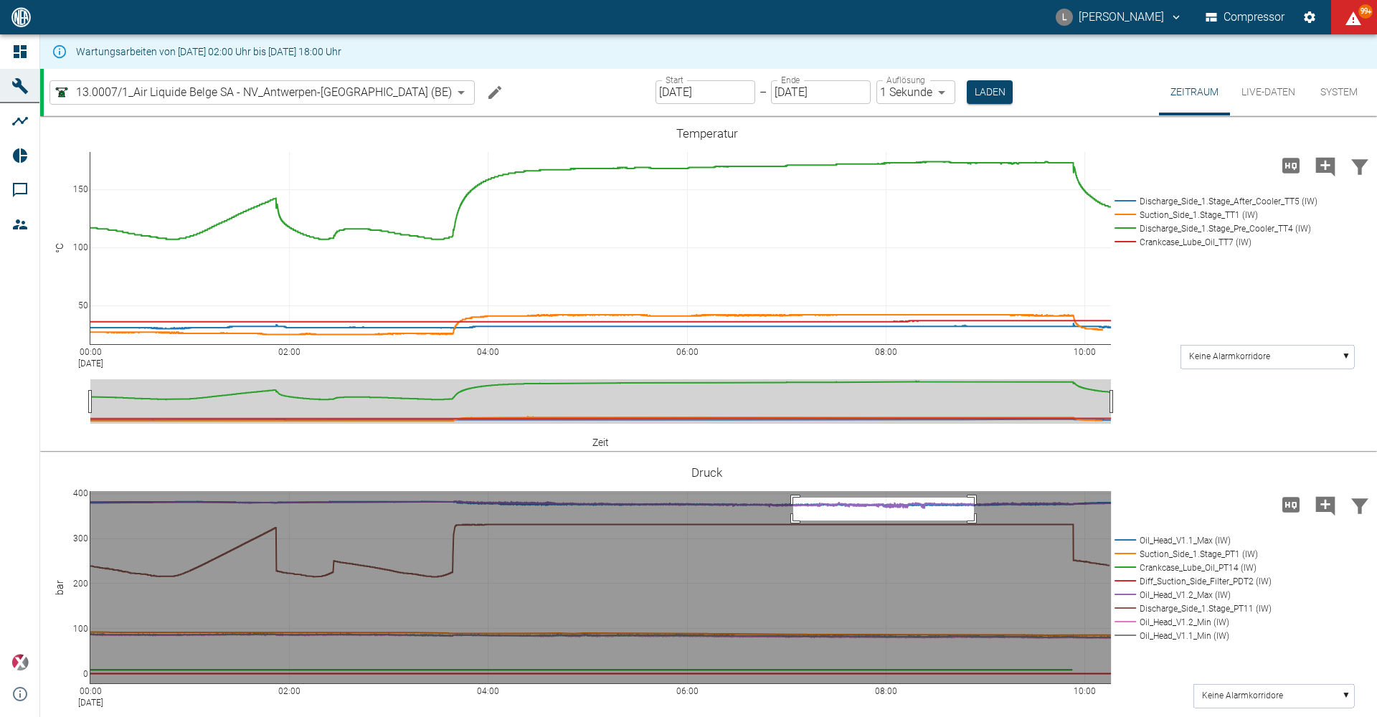
drag, startPoint x: 793, startPoint y: 498, endPoint x: 974, endPoint y: 521, distance: 182.2
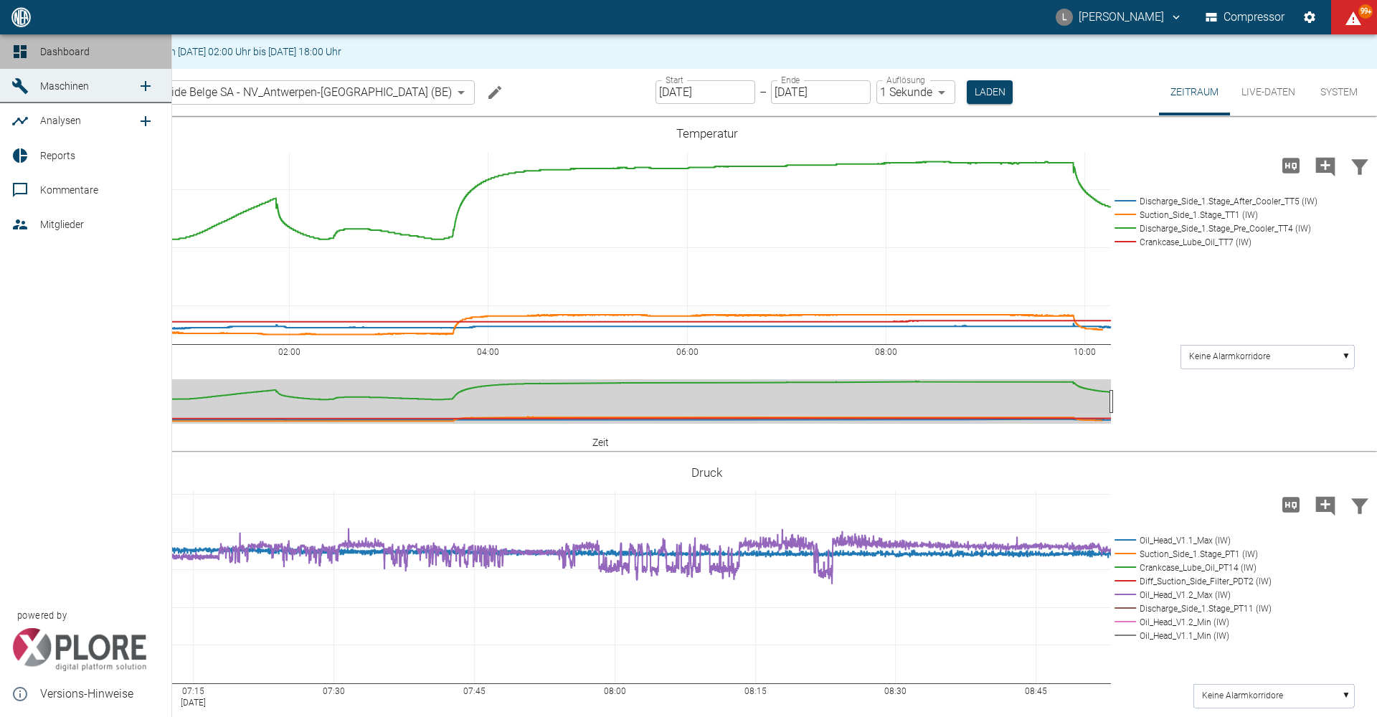
click at [65, 47] on span "Dashboard" at bounding box center [64, 51] width 49 height 11
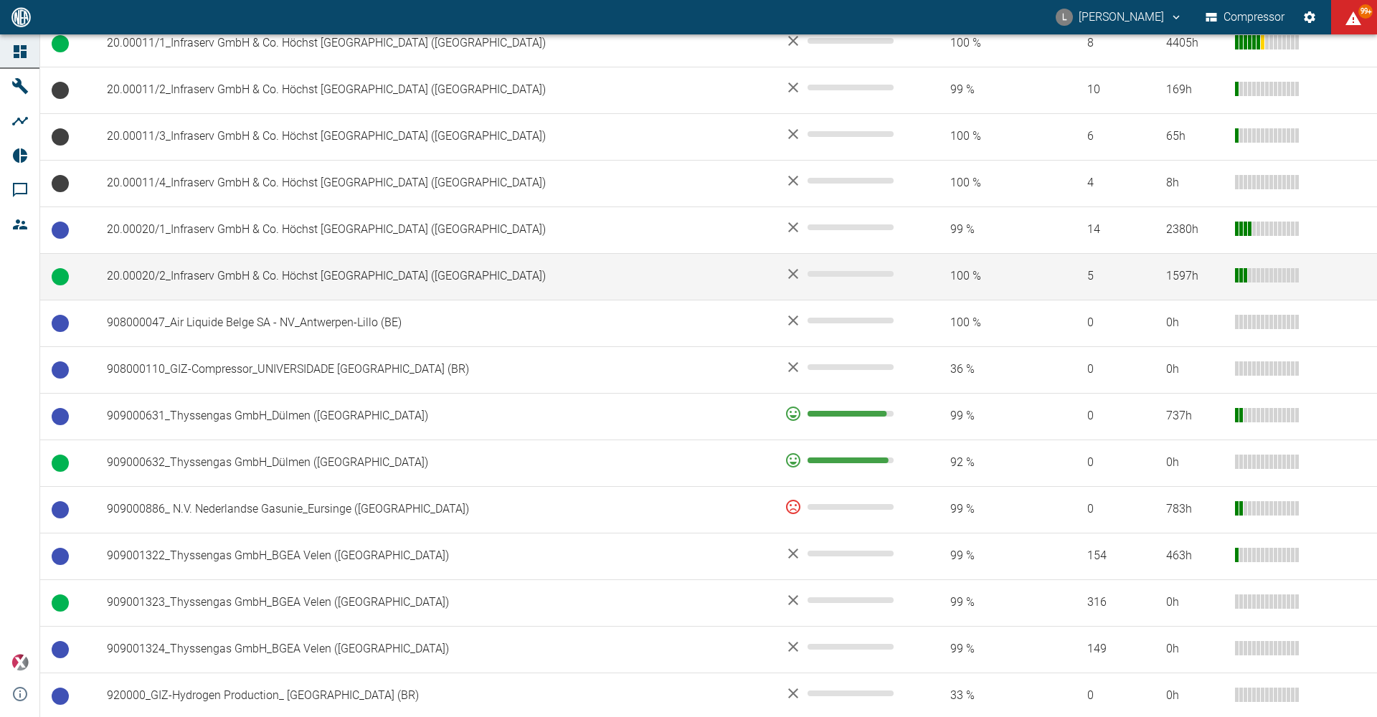
scroll to position [789, 0]
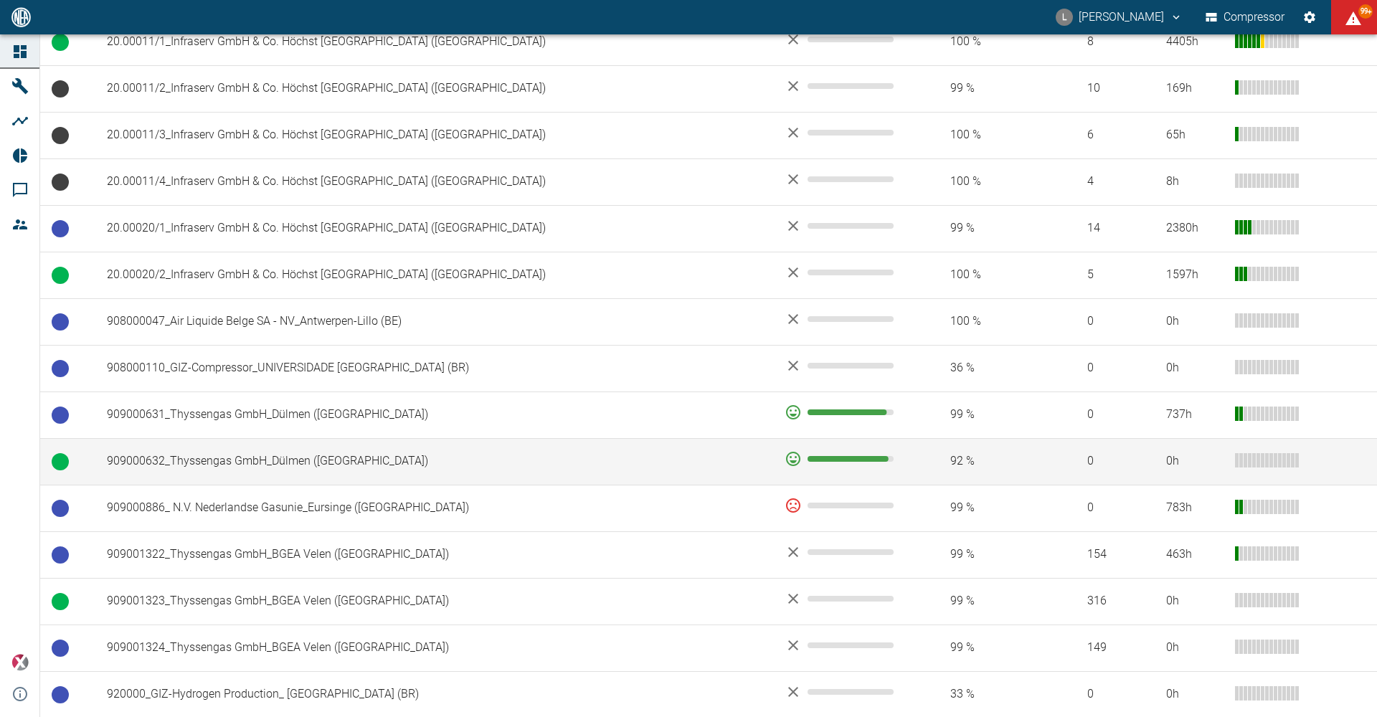
click at [331, 454] on td "909000632_Thyssengas GmbH_Dülmen (DE)" at bounding box center [434, 461] width 678 height 47
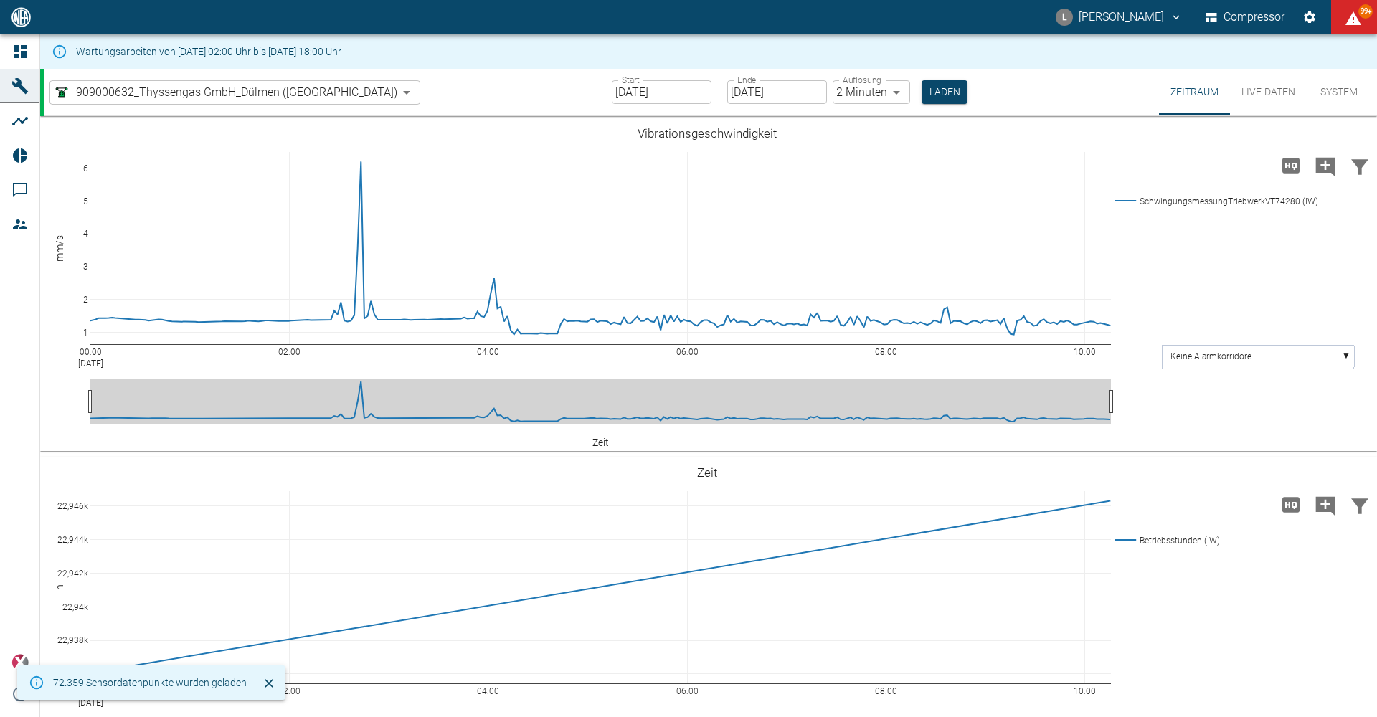
type input "2min"
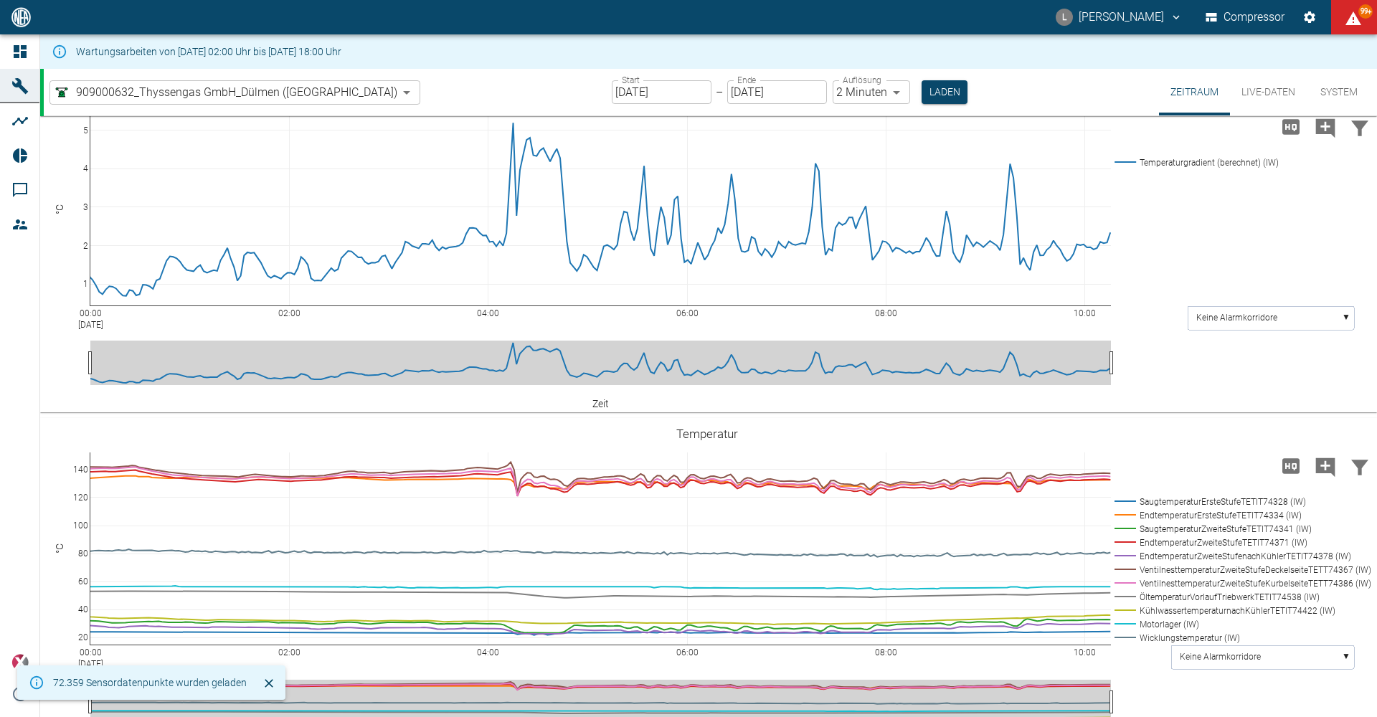
scroll to position [933, 0]
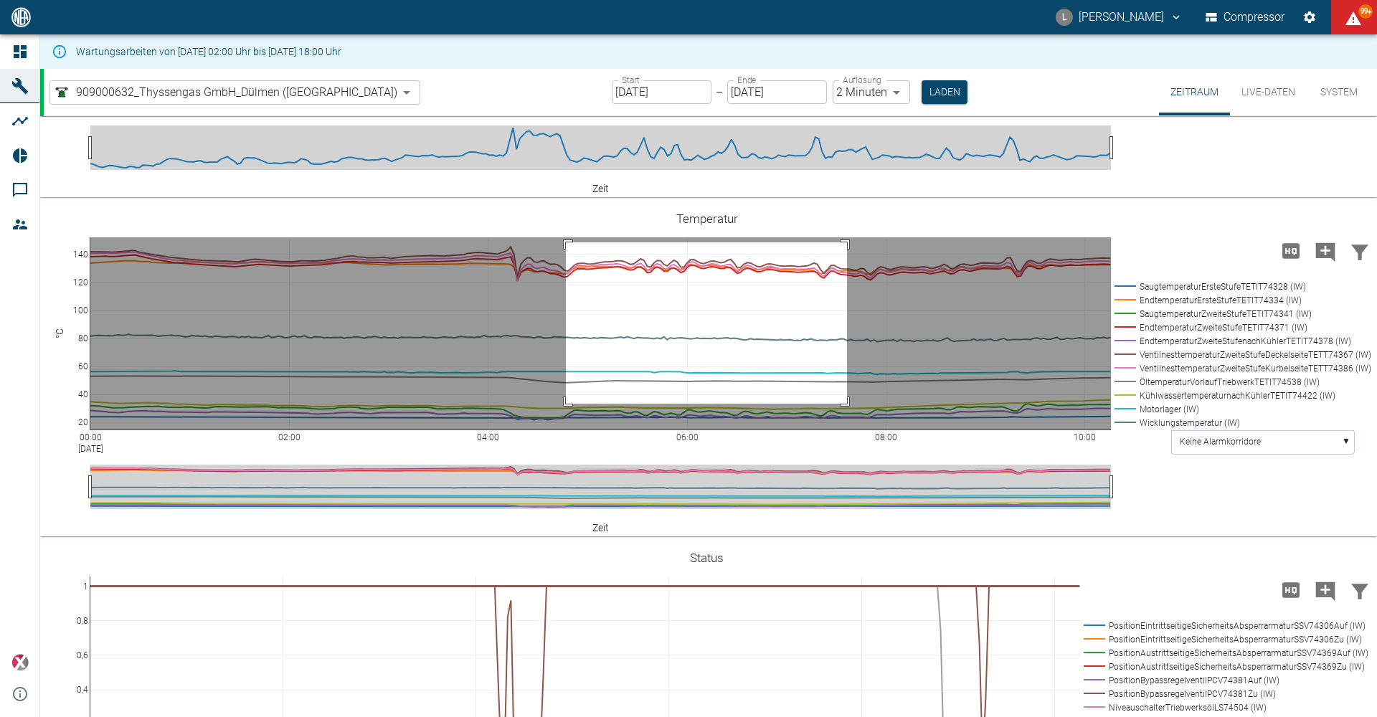
drag, startPoint x: 566, startPoint y: 242, endPoint x: 847, endPoint y: 404, distance: 324.2
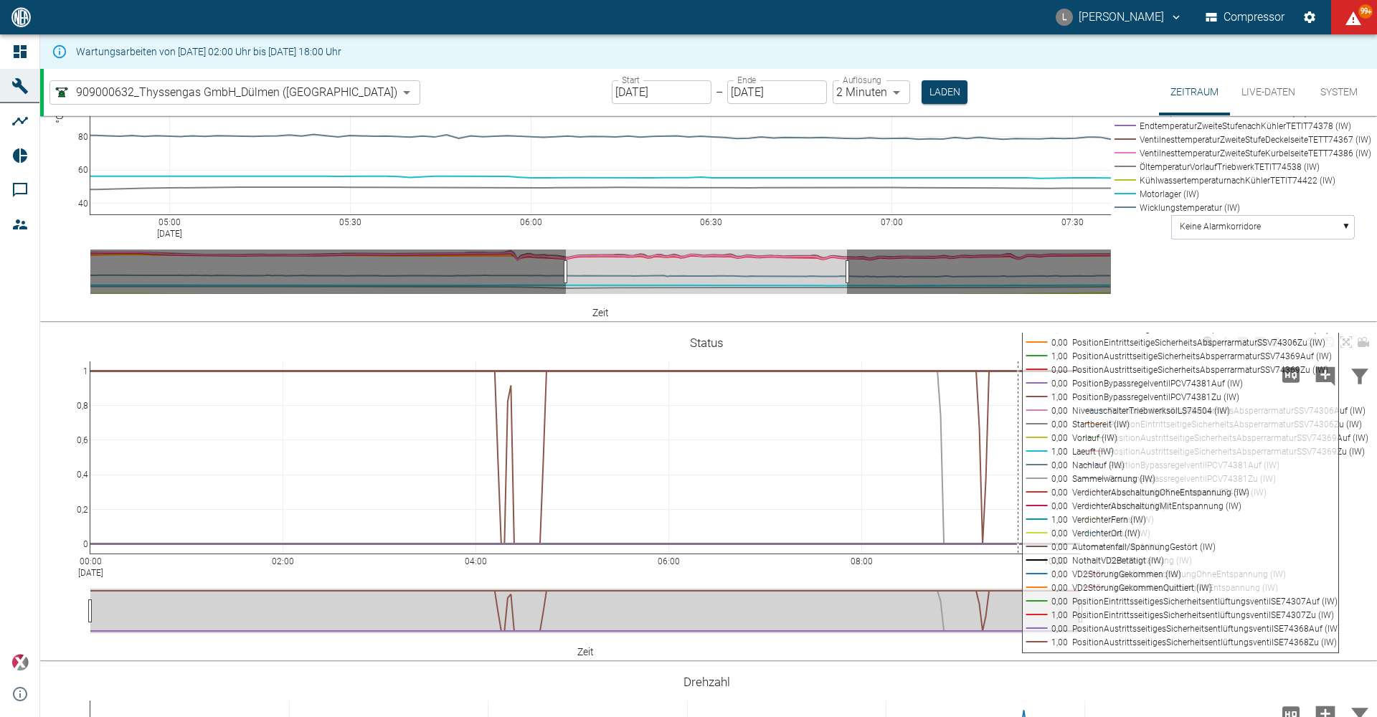
scroll to position [789, 0]
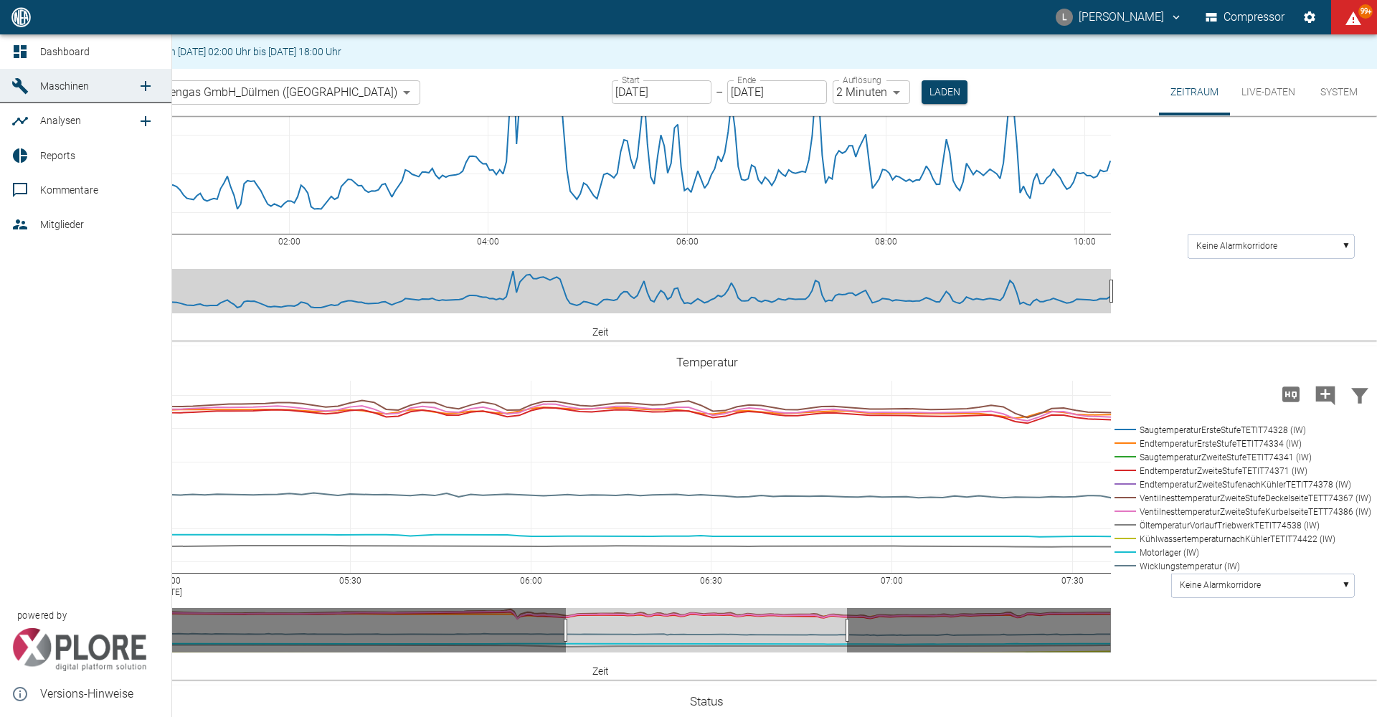
click at [38, 49] on link "Dashboard" at bounding box center [85, 51] width 171 height 34
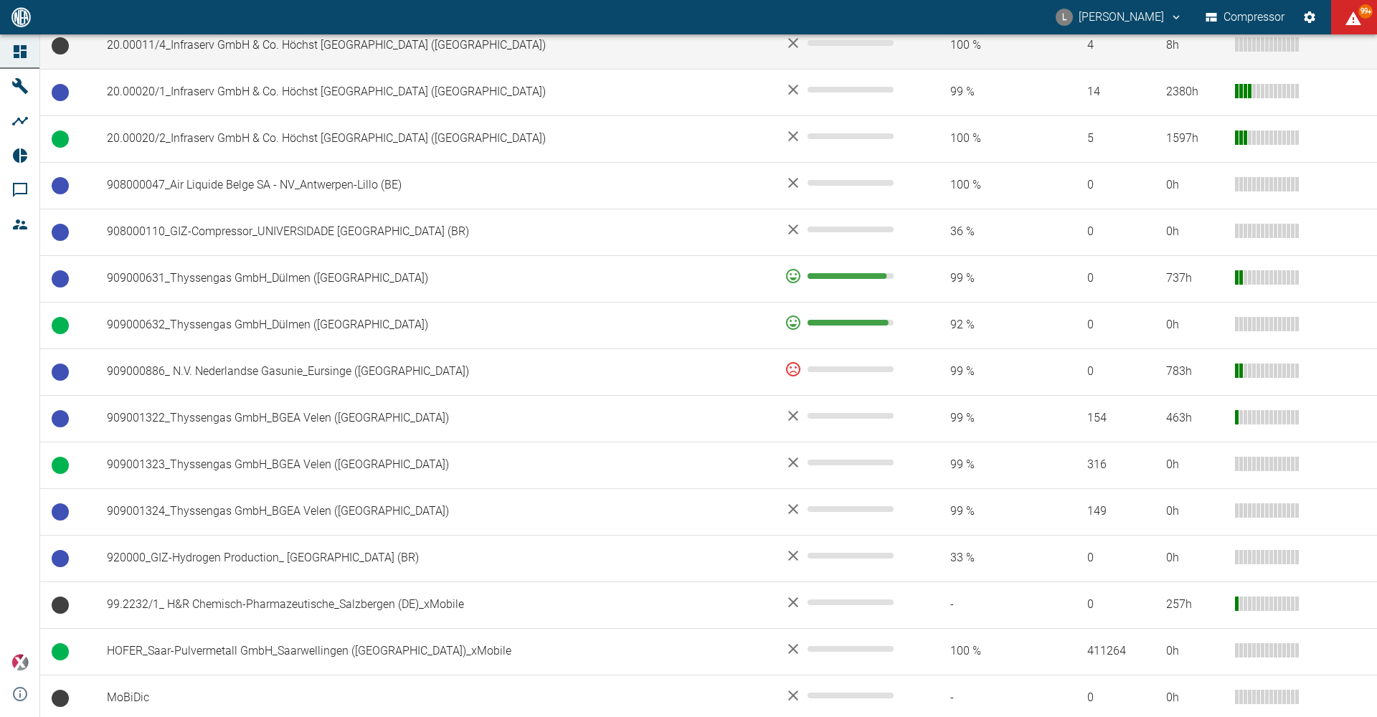
scroll to position [933, 0]
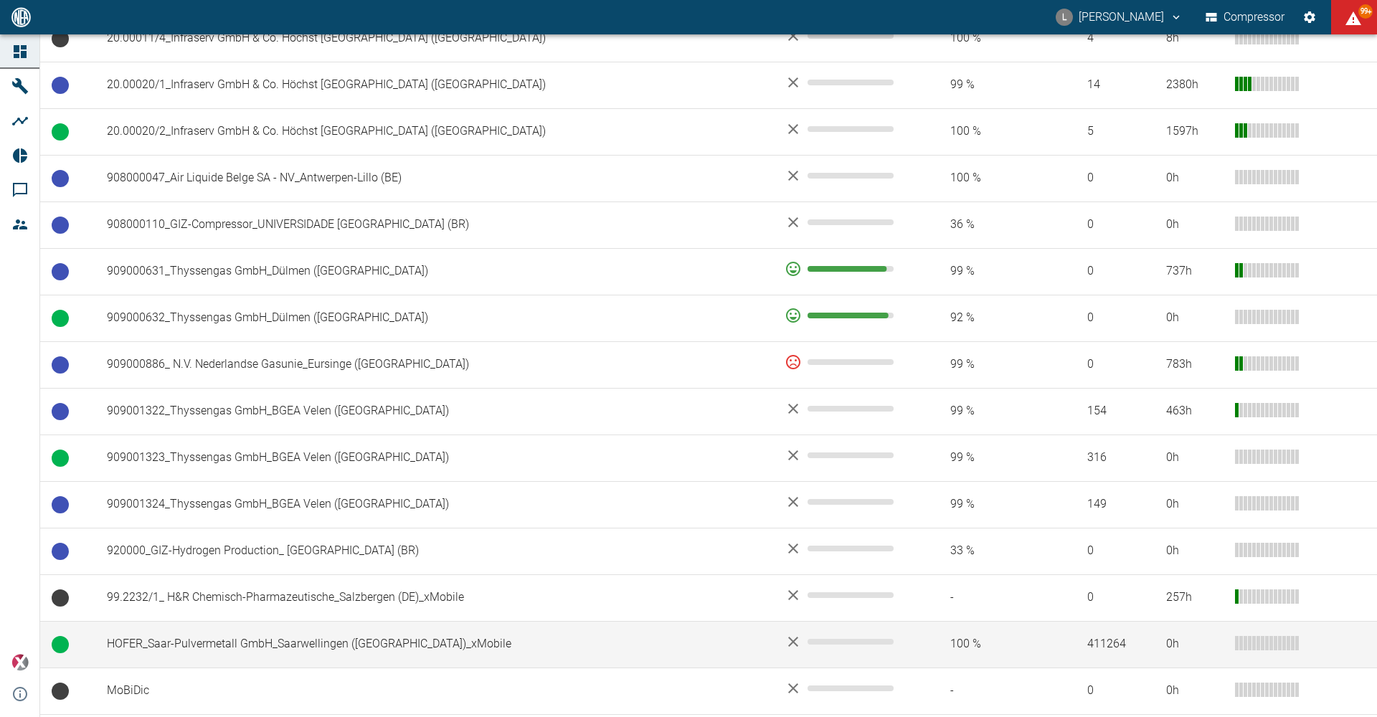
click at [325, 646] on td "HOFER_Saar-Pulvermetall GmbH_Saarwellingen ([GEOGRAPHIC_DATA])_xMobile" at bounding box center [434, 644] width 678 height 47
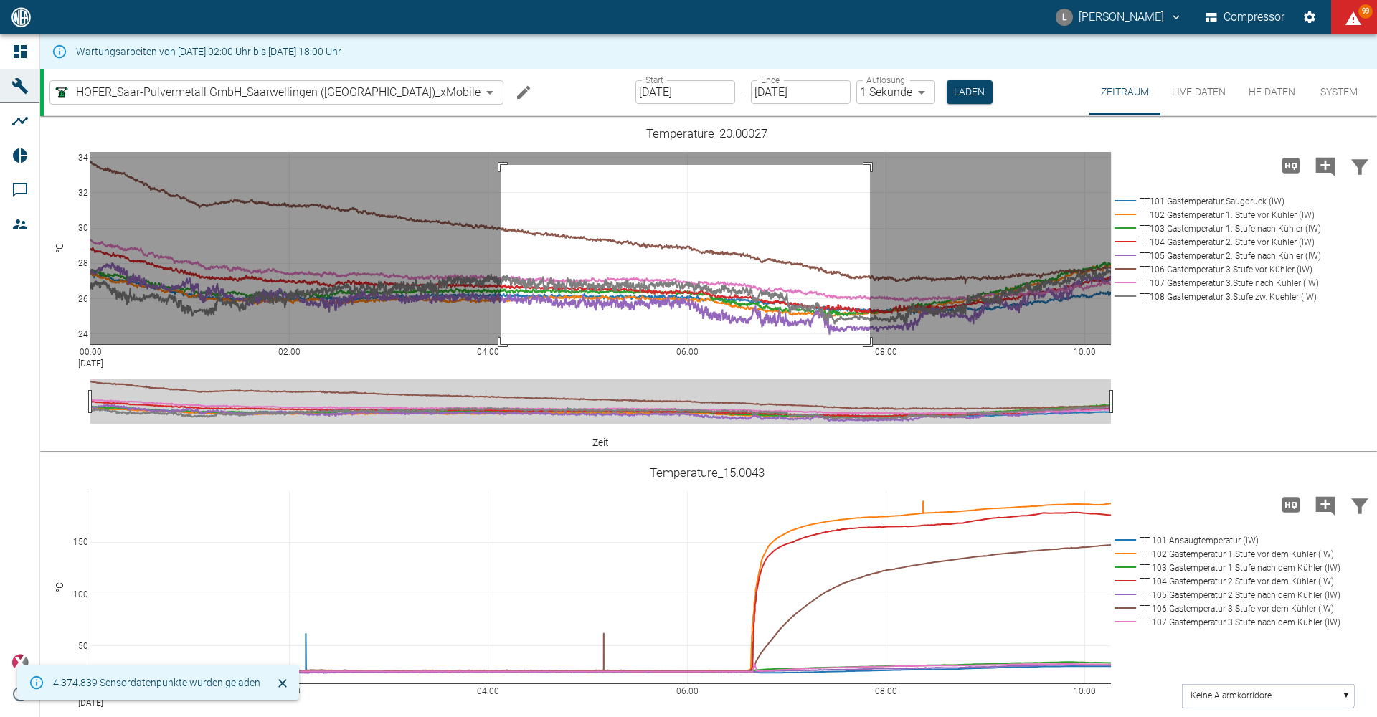
drag, startPoint x: 501, startPoint y: 165, endPoint x: 870, endPoint y: 357, distance: 416.1
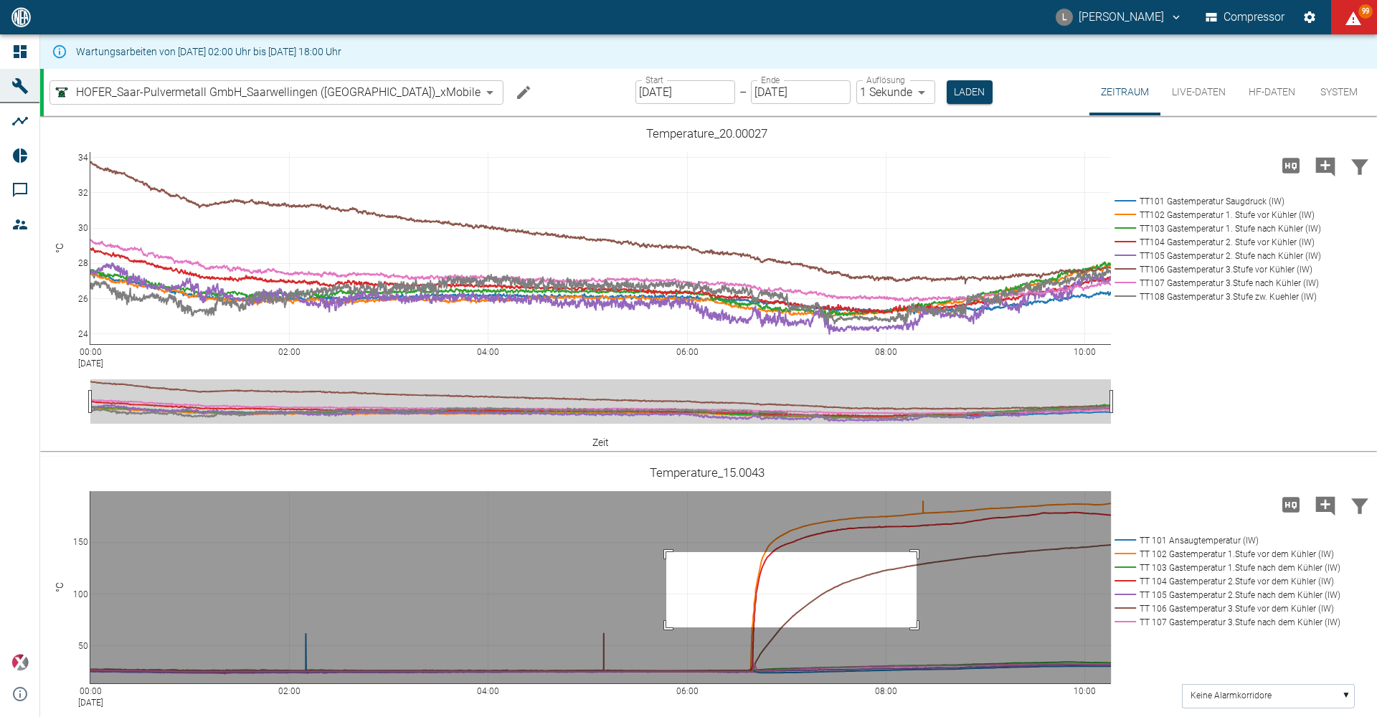
drag, startPoint x: 666, startPoint y: 552, endPoint x: 917, endPoint y: 628, distance: 261.4
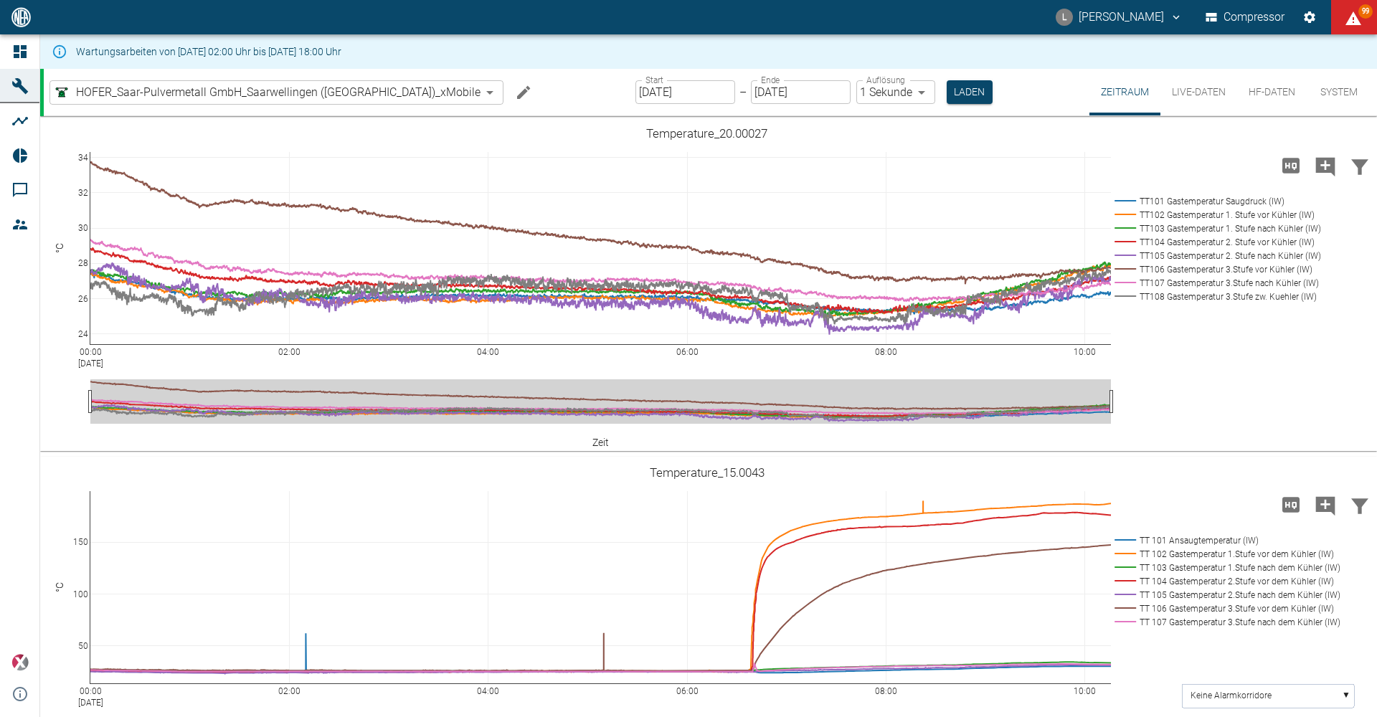
click at [1306, 10] on icon "Einstellungen" at bounding box center [1310, 17] width 14 height 14
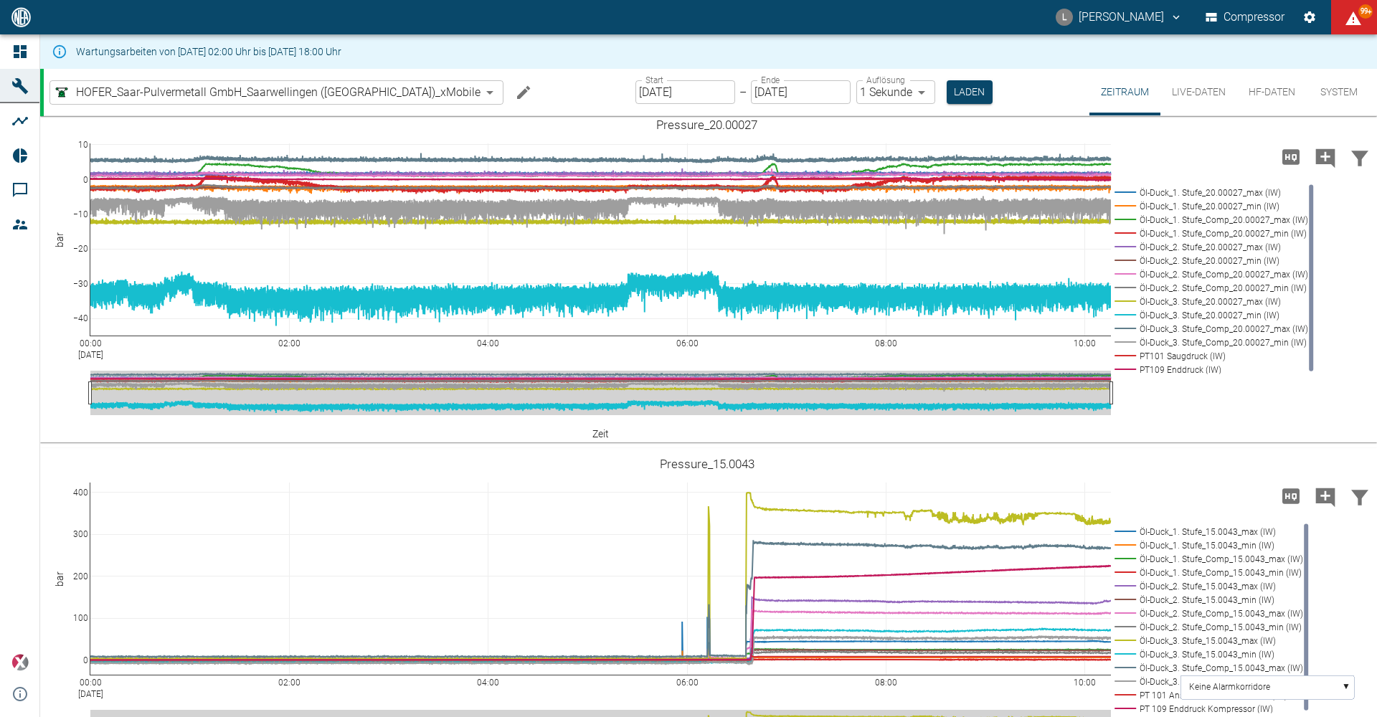
scroll to position [1025, 0]
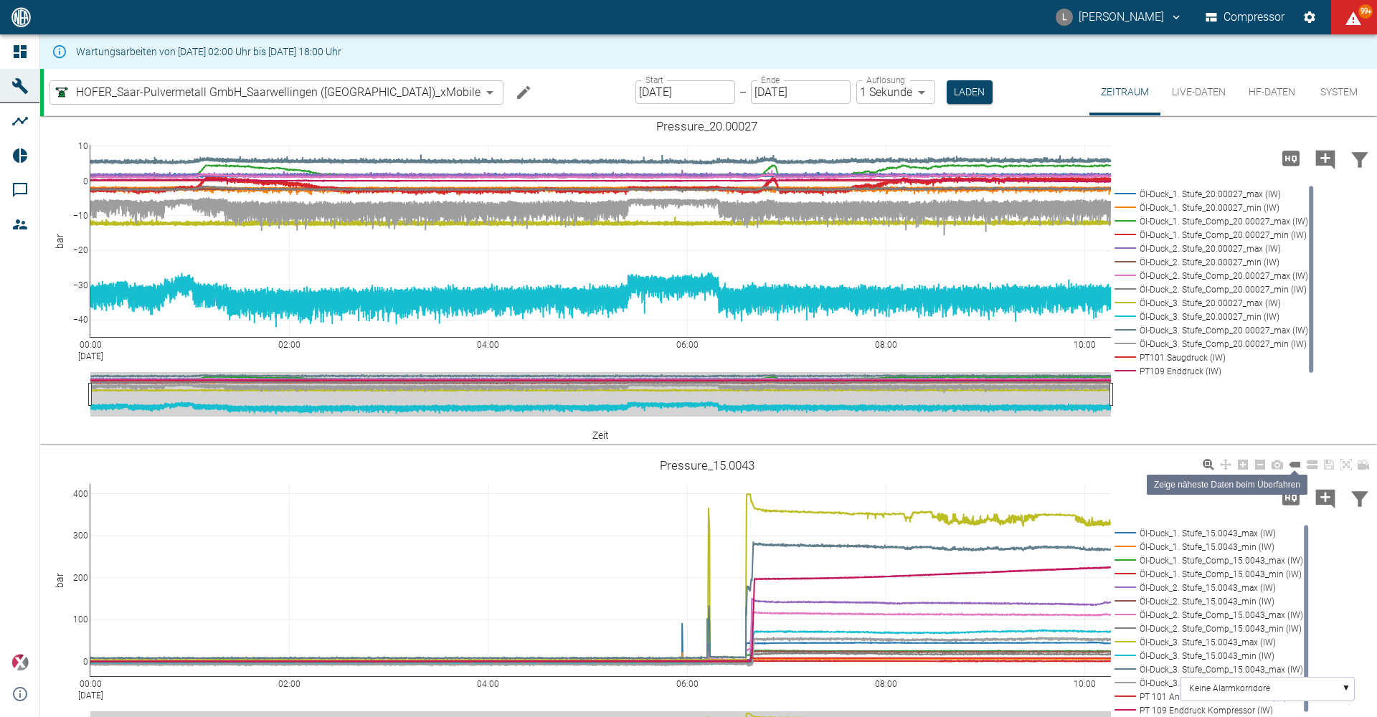
click at [1294, 470] on icon at bounding box center [1294, 464] width 11 height 11
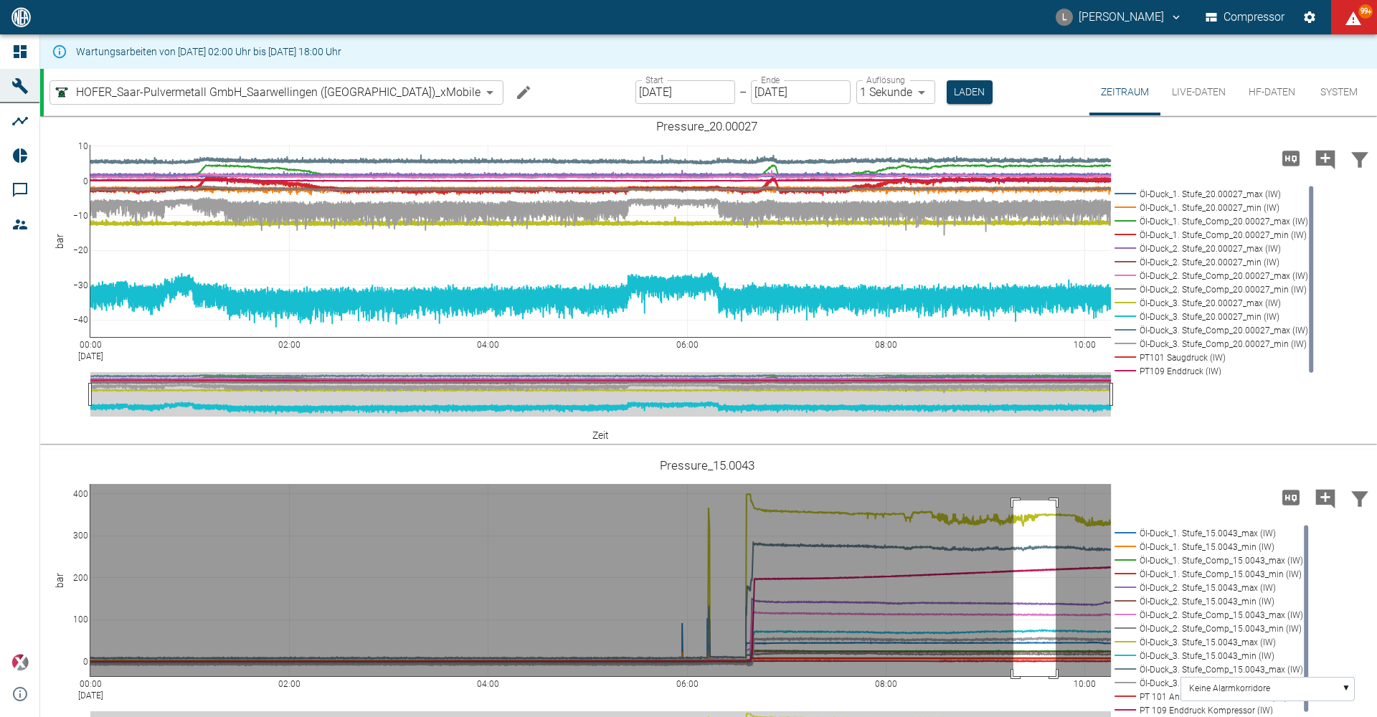
drag, startPoint x: 1014, startPoint y: 501, endPoint x: 1060, endPoint y: 693, distance: 197.7
drag, startPoint x: 1011, startPoint y: 503, endPoint x: 1058, endPoint y: 673, distance: 176.5
